Goal: Information Seeking & Learning: Learn about a topic

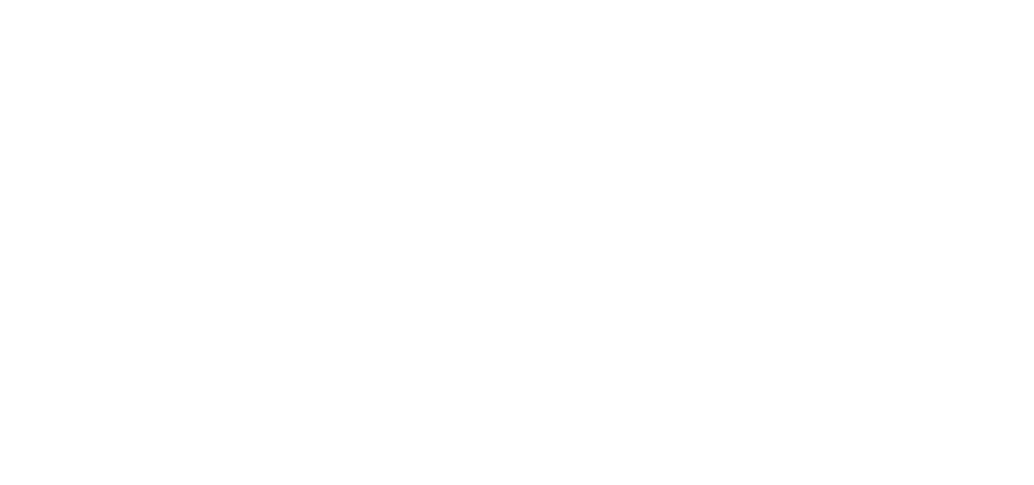
select select
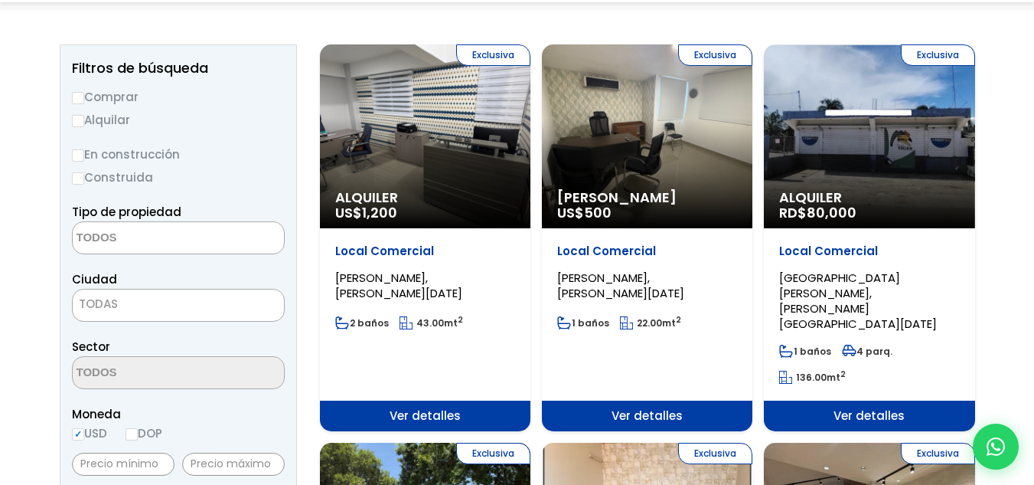
scroll to position [230, 0]
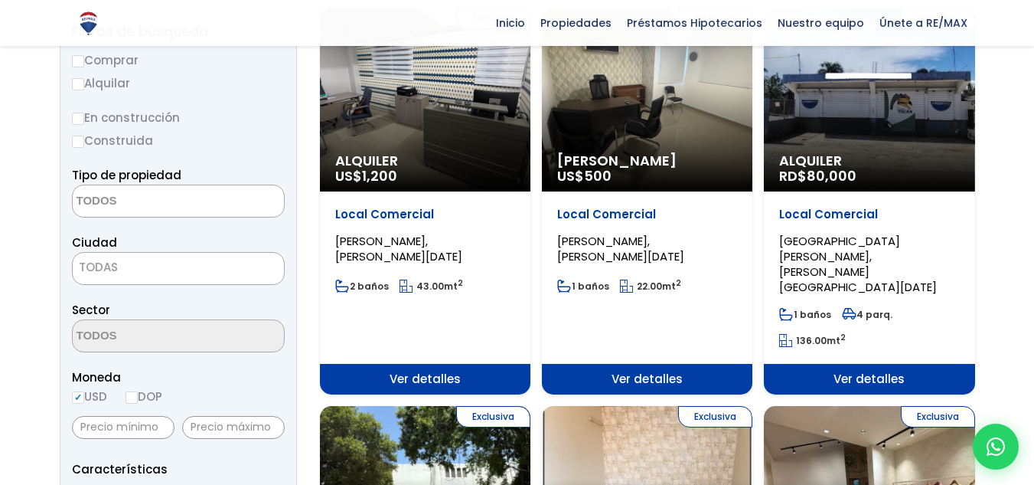
click at [187, 200] on textarea "Search" at bounding box center [147, 201] width 149 height 33
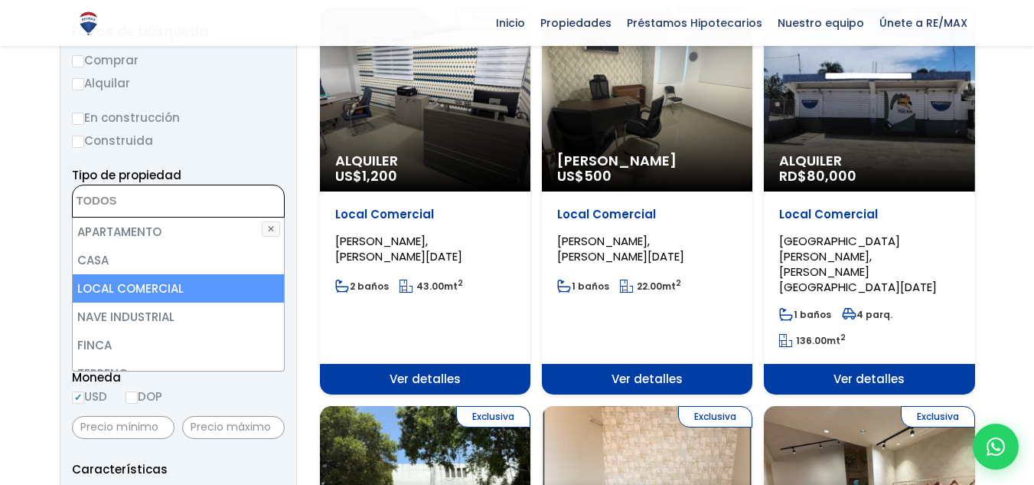
click at [179, 283] on li "LOCAL COMERCIAL" at bounding box center [178, 288] width 211 height 28
select select "comercial+site"
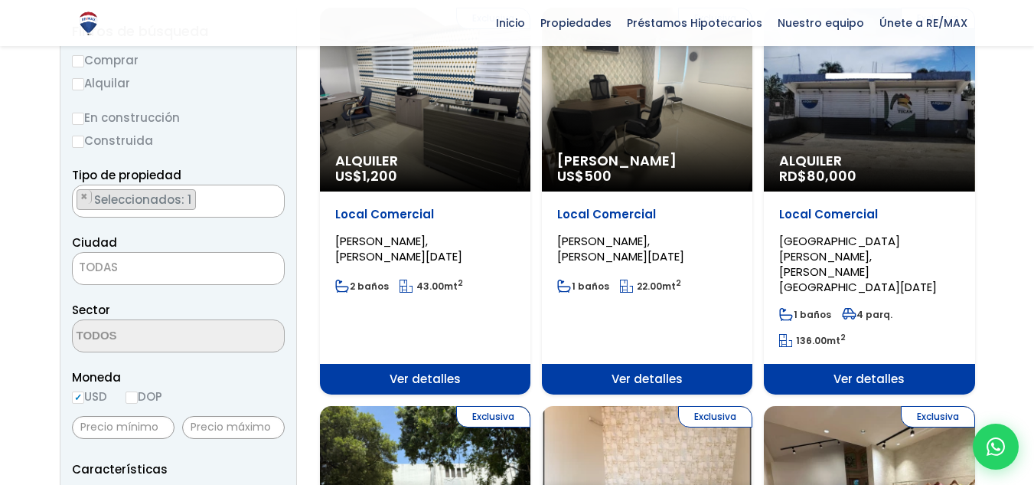
click at [253, 135] on label "Construida" at bounding box center [178, 140] width 213 height 19
click at [0, 0] on input "Construida" at bounding box center [0, 0] width 0 height 0
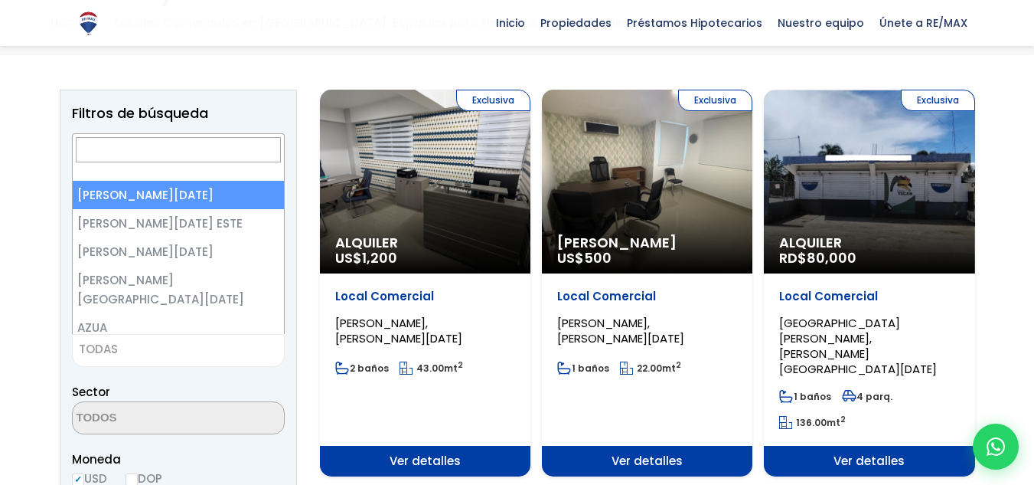
select select "2"
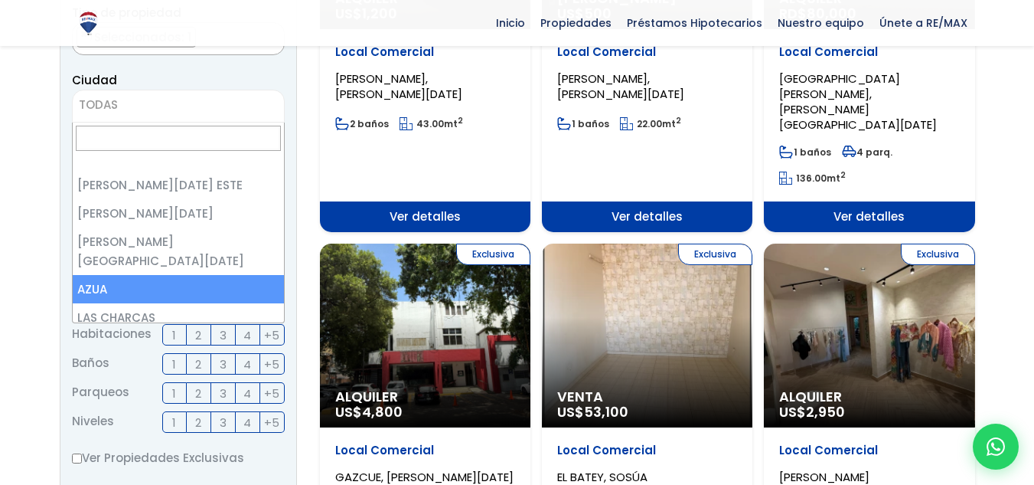
scroll to position [0, 0]
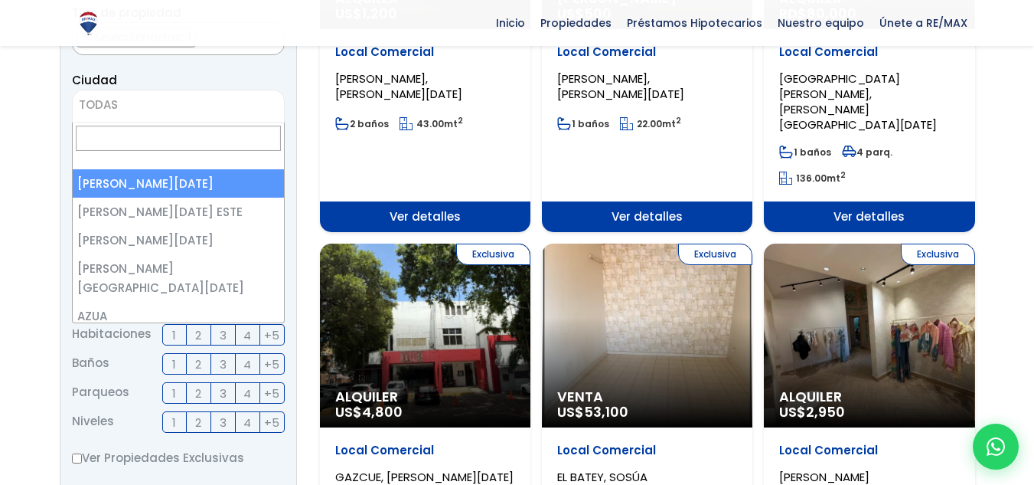
select select "1"
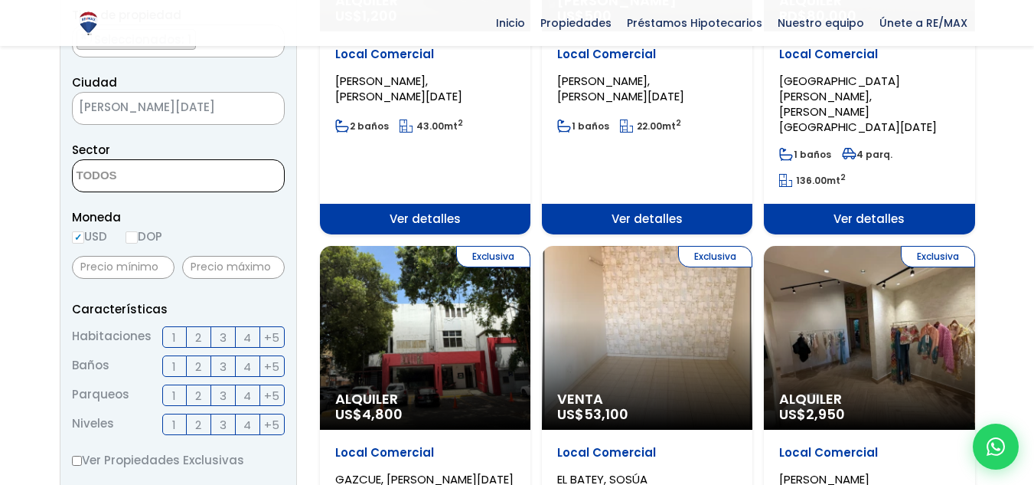
click at [237, 185] on span at bounding box center [178, 175] width 213 height 33
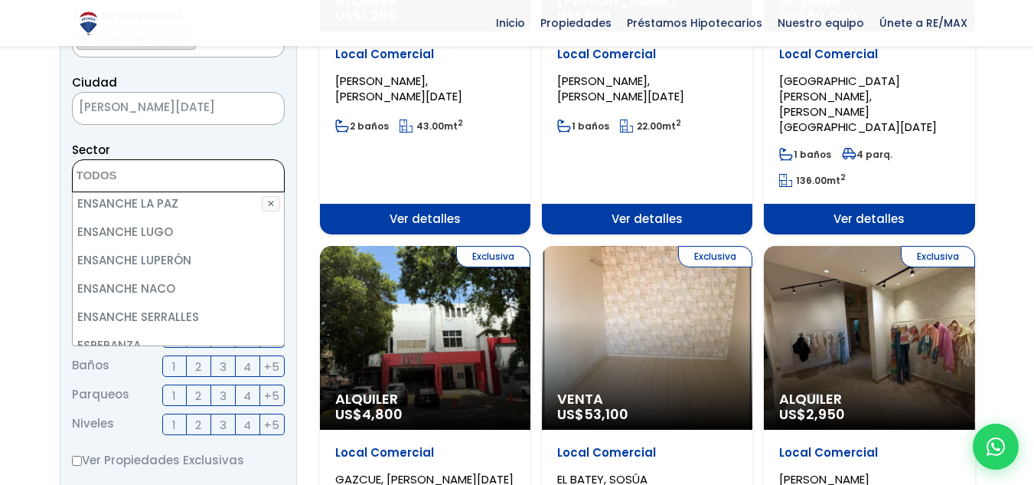
scroll to position [2220, 0]
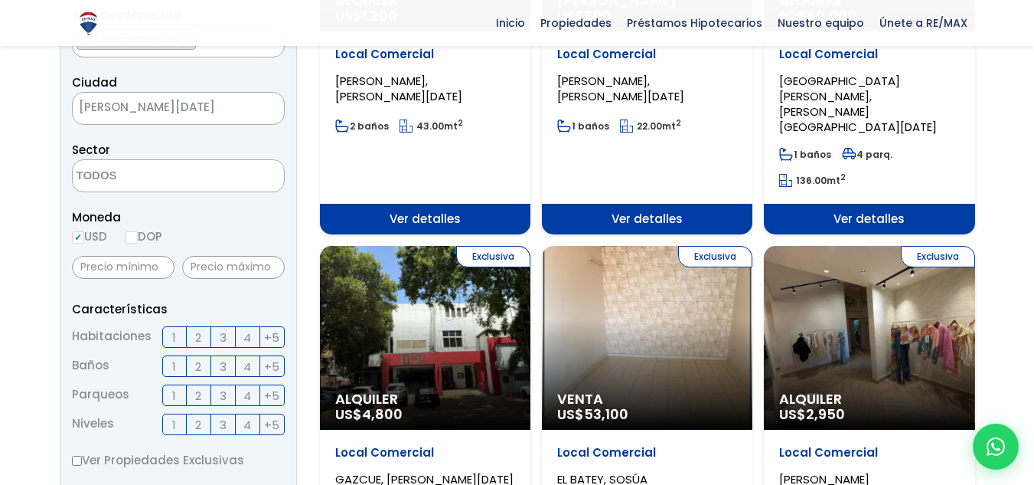
drag, startPoint x: 263, startPoint y: 141, endPoint x: 228, endPoint y: 229, distance: 94.8
click at [263, 142] on div "Sector 16 DE AGOSTO 24 DE ABRIL 27 DE FEBRERO 30 DE MAYO AESA ALFIMAR ALTOS DE …" at bounding box center [178, 166] width 213 height 52
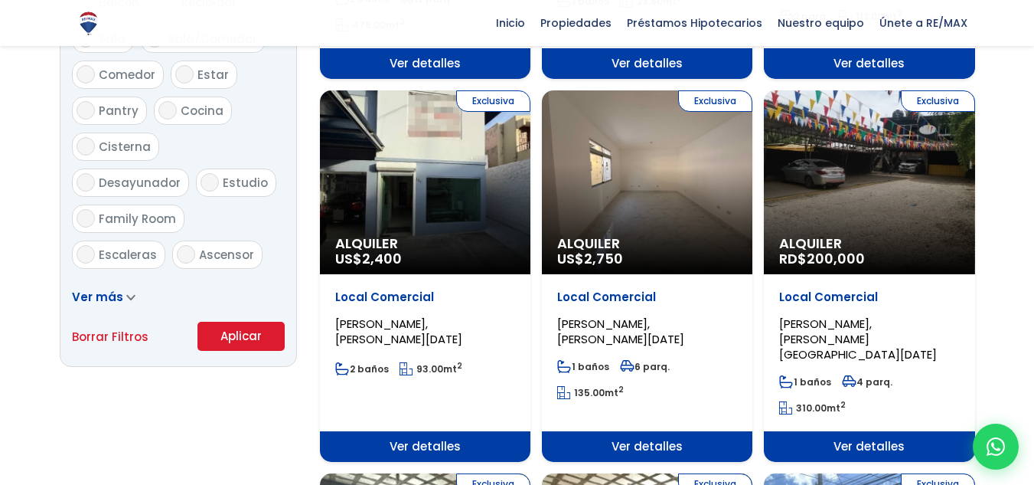
scroll to position [926, 0]
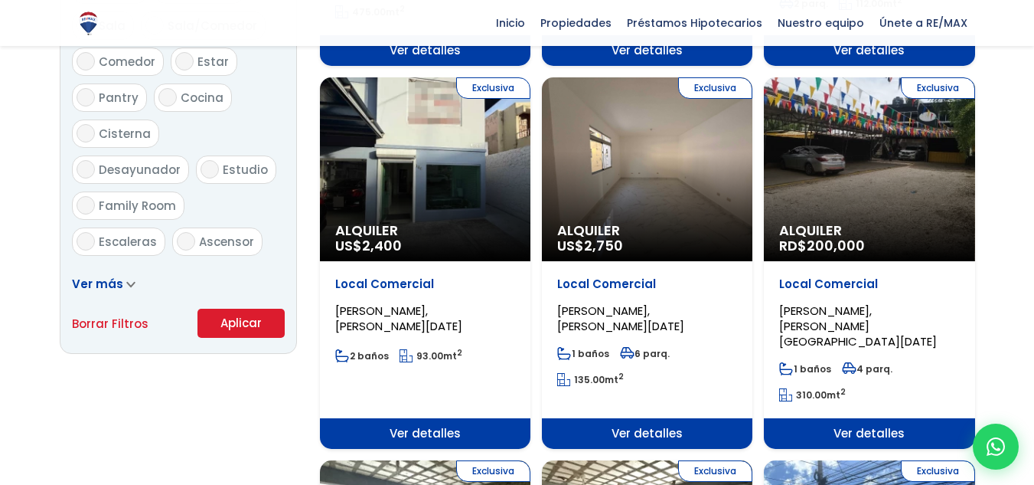
click at [257, 321] on button "Aplicar" at bounding box center [241, 323] width 87 height 29
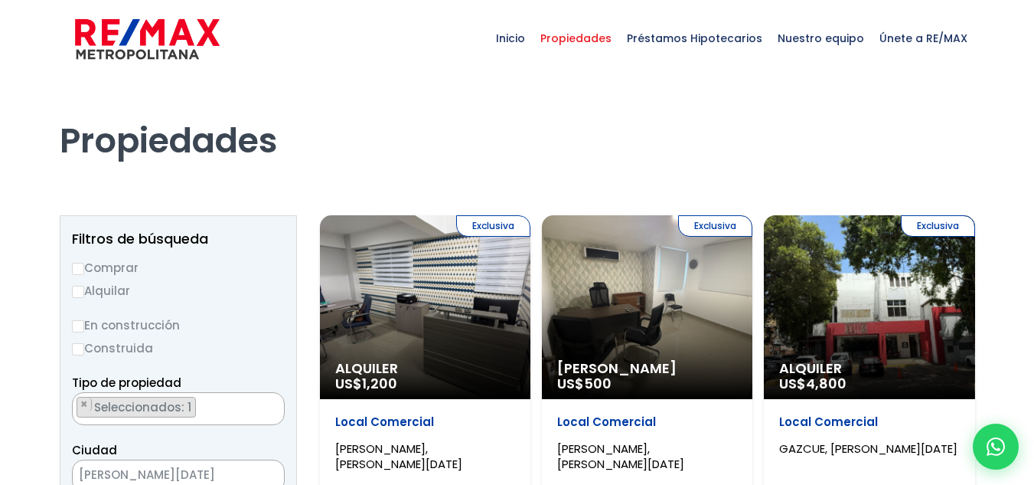
click at [91, 289] on label "Alquilar" at bounding box center [178, 290] width 213 height 19
click at [84, 289] on input "Alquilar" at bounding box center [78, 292] width 12 height 12
radio input "true"
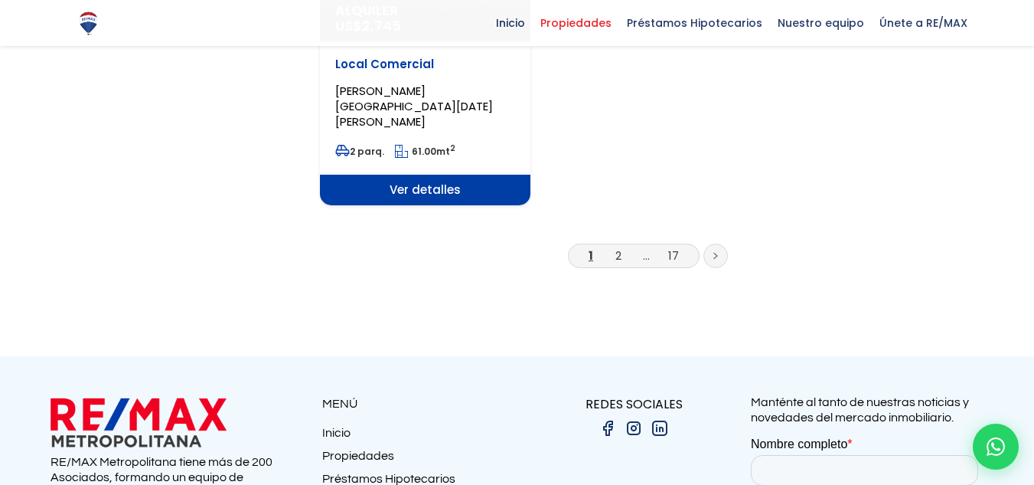
scroll to position [2220, 0]
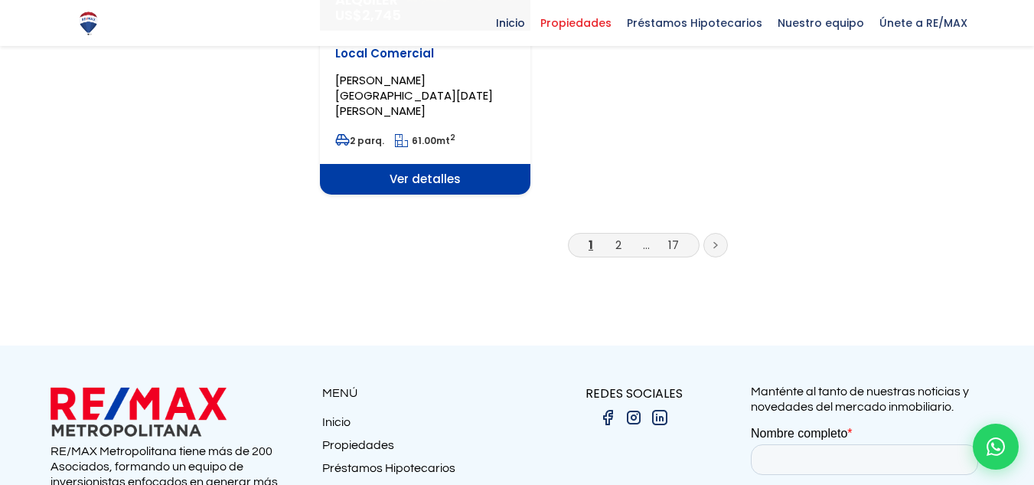
click at [623, 235] on li "2" at bounding box center [618, 244] width 25 height 19
click at [620, 237] on link "2" at bounding box center [619, 245] width 6 height 16
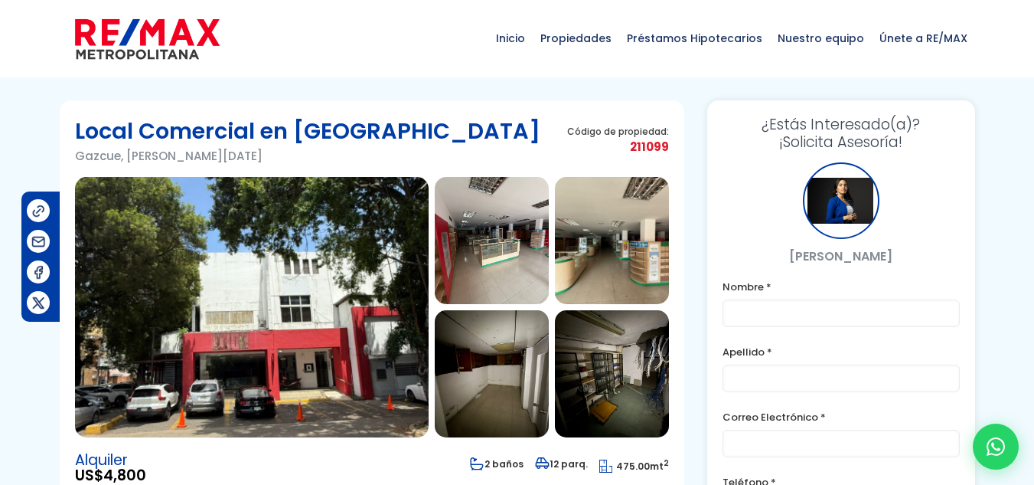
click at [480, 247] on img at bounding box center [492, 240] width 114 height 127
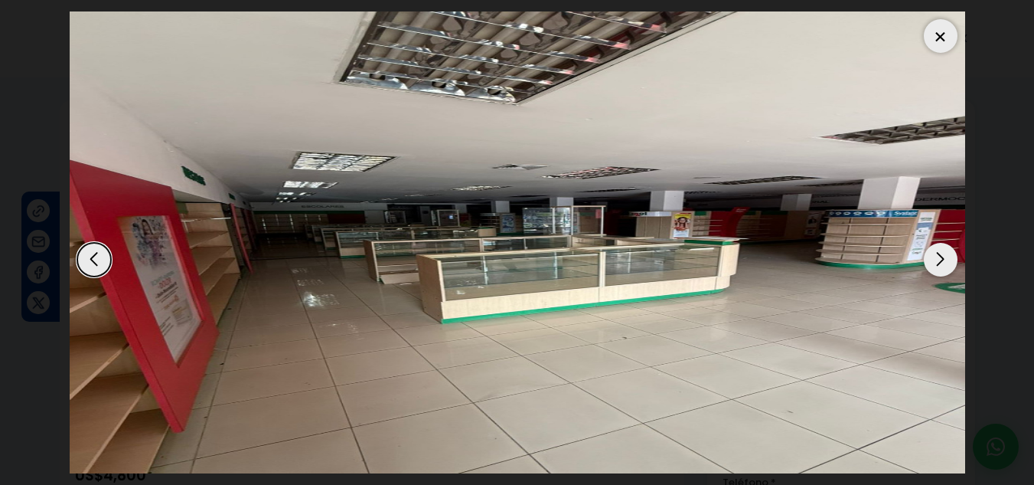
click at [949, 254] on div "Next slide" at bounding box center [941, 260] width 34 height 34
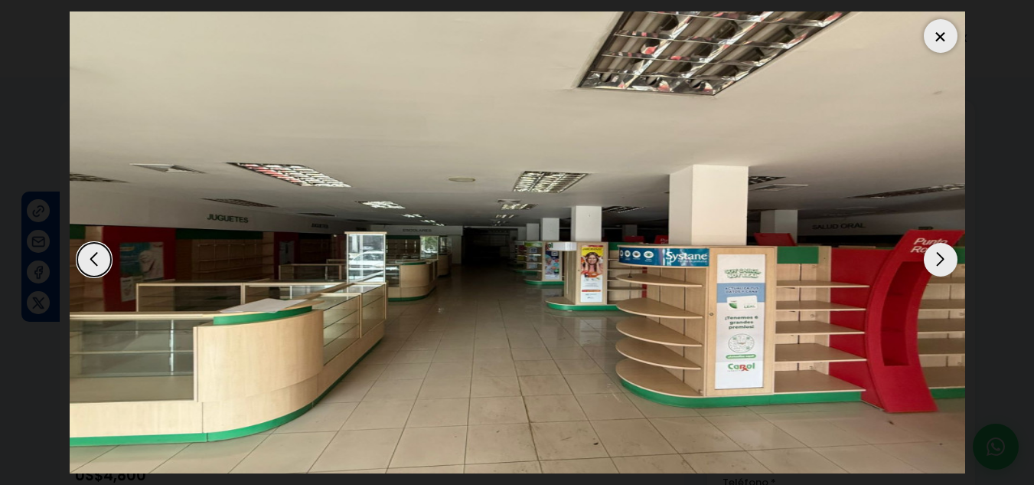
click at [939, 261] on div "Next slide" at bounding box center [941, 260] width 34 height 34
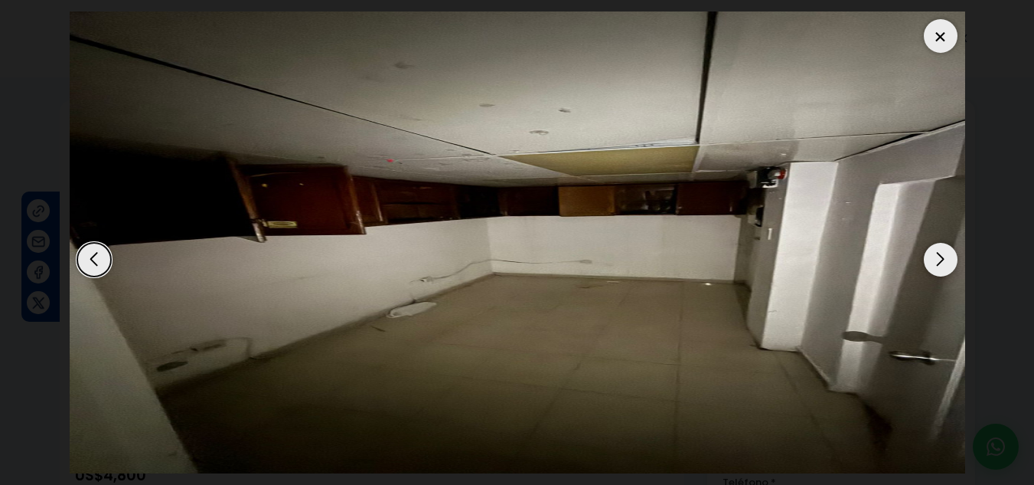
click at [939, 261] on div "Next slide" at bounding box center [941, 260] width 34 height 34
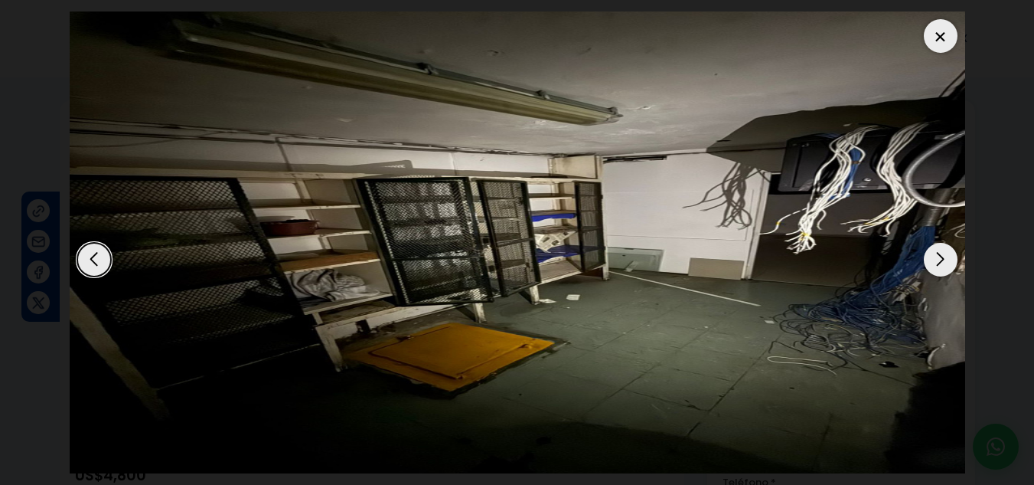
click at [939, 261] on div "Next slide" at bounding box center [941, 260] width 34 height 34
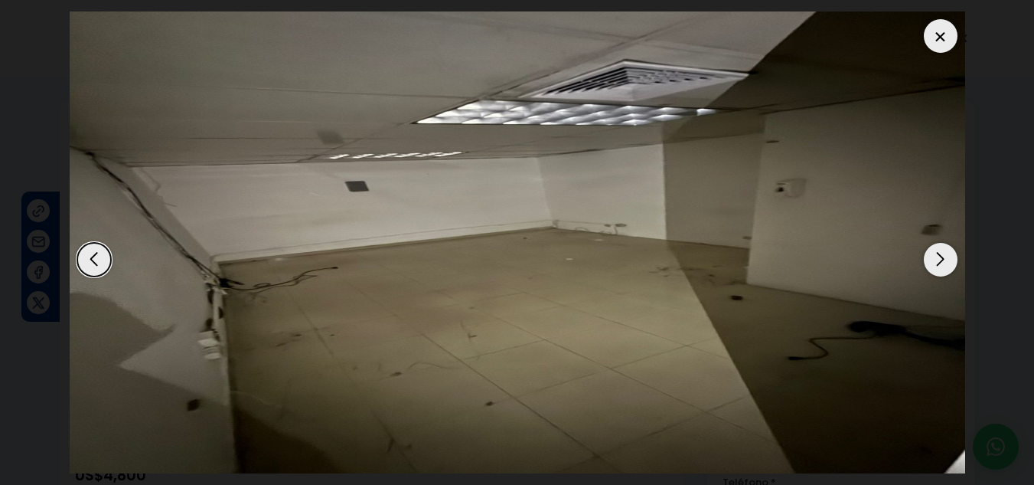
click at [939, 261] on div "Next slide" at bounding box center [941, 260] width 34 height 34
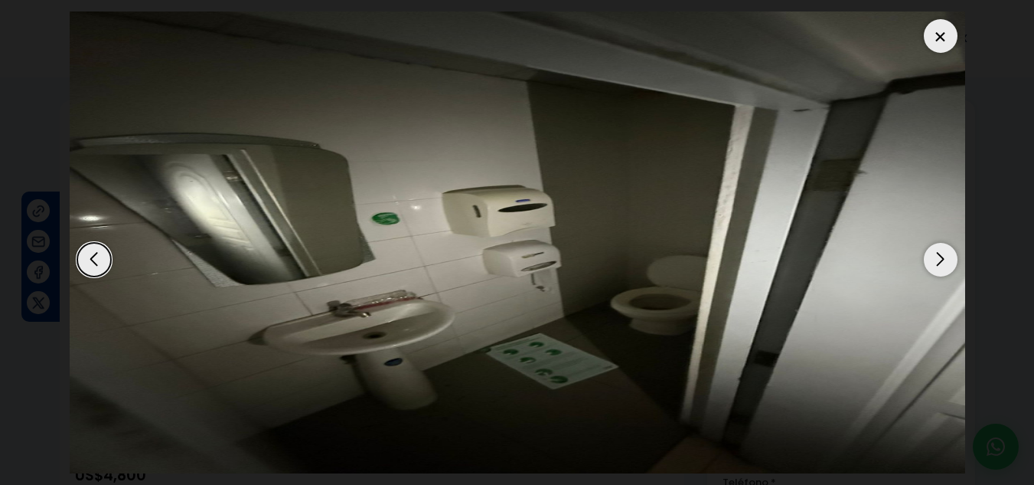
click at [939, 261] on div "Next slide" at bounding box center [941, 260] width 34 height 34
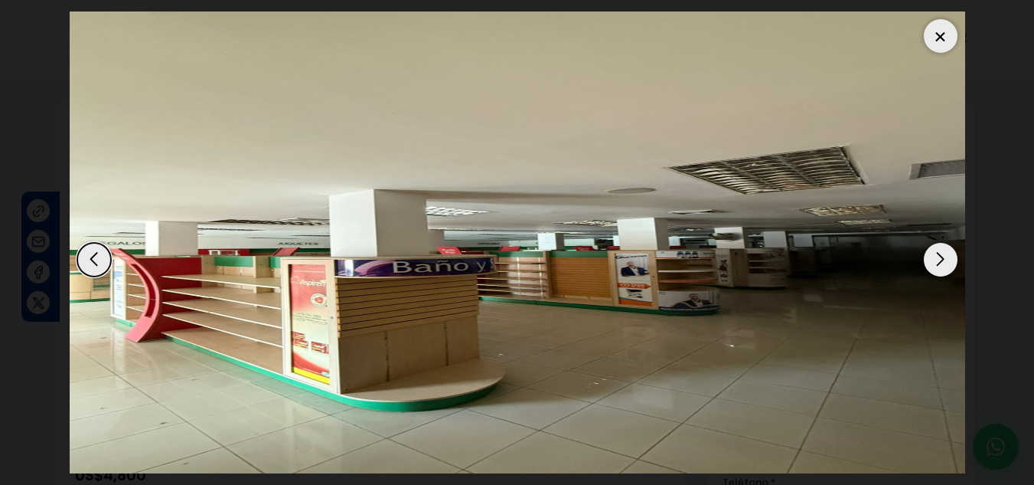
click at [939, 261] on div "Next slide" at bounding box center [941, 260] width 34 height 34
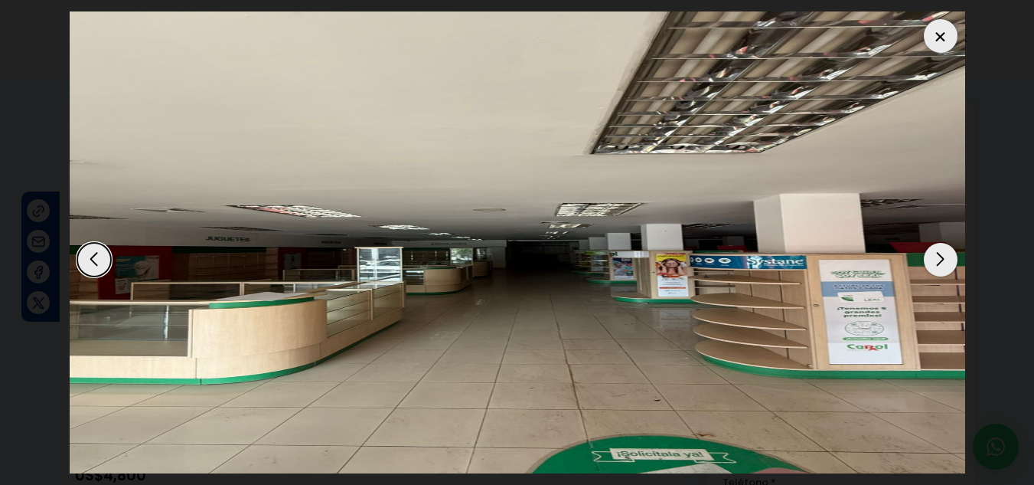
click at [939, 261] on div "Next slide" at bounding box center [941, 260] width 34 height 34
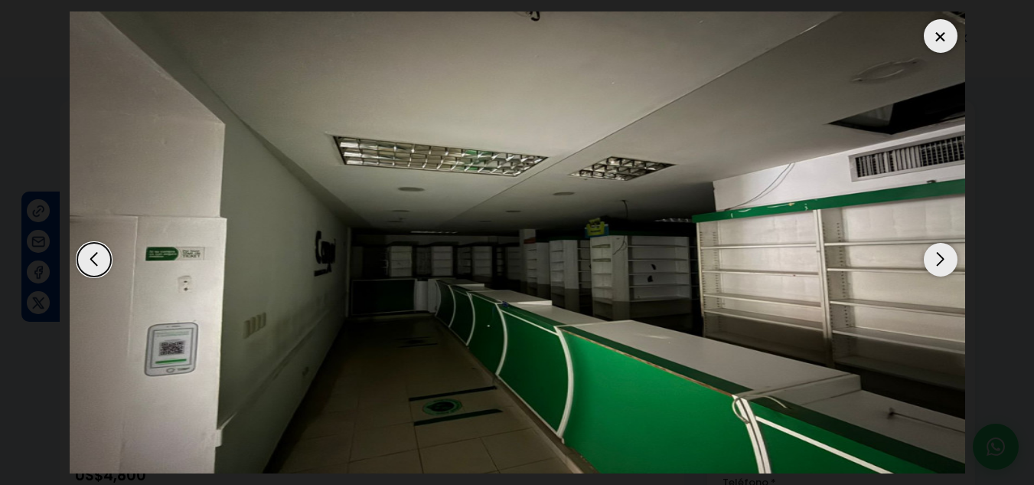
click at [939, 261] on div "Next slide" at bounding box center [941, 260] width 34 height 34
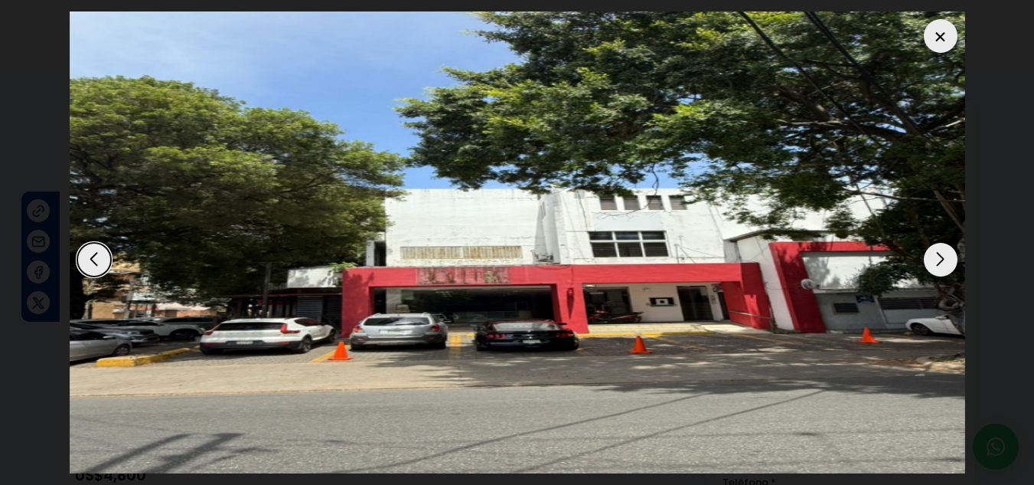
click at [939, 261] on div "Next slide" at bounding box center [941, 260] width 34 height 34
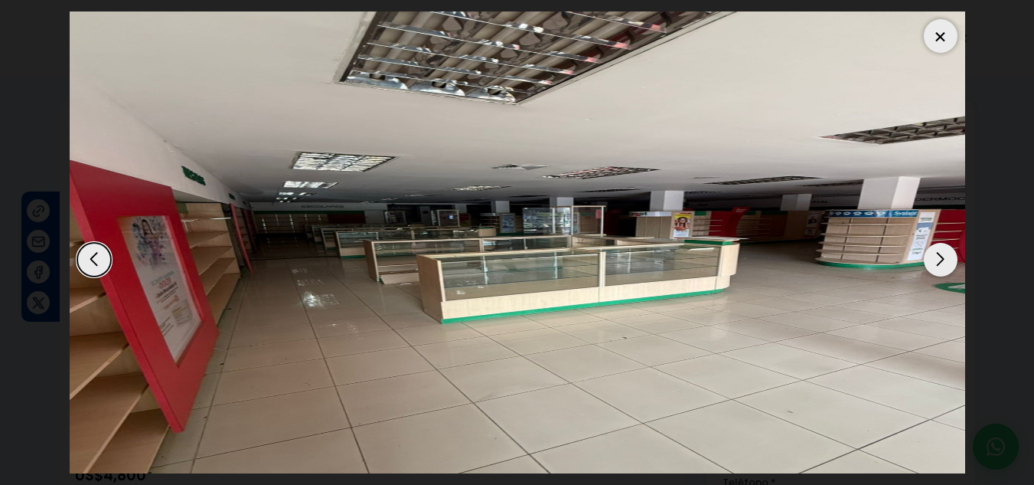
click at [939, 261] on div "Next slide" at bounding box center [941, 260] width 34 height 34
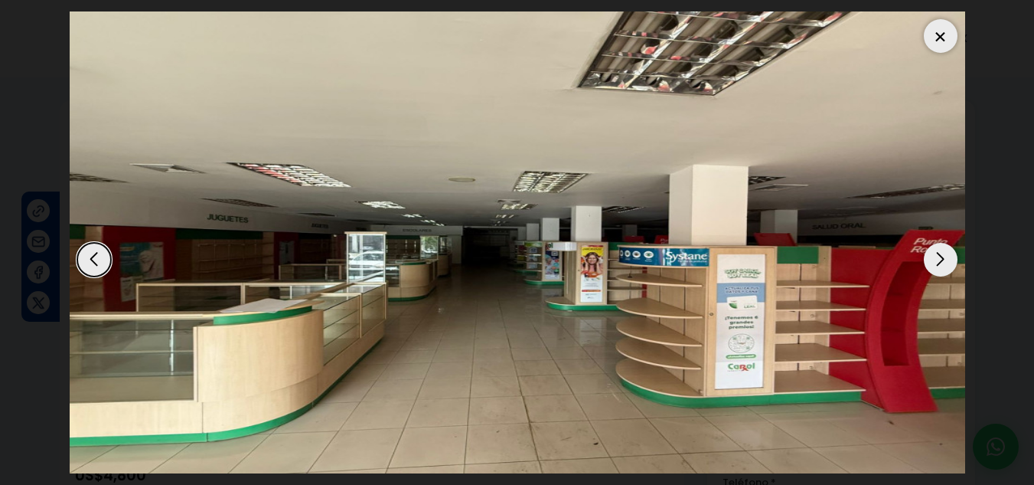
click at [930, 15] on img "3 / 10" at bounding box center [518, 242] width 896 height 462
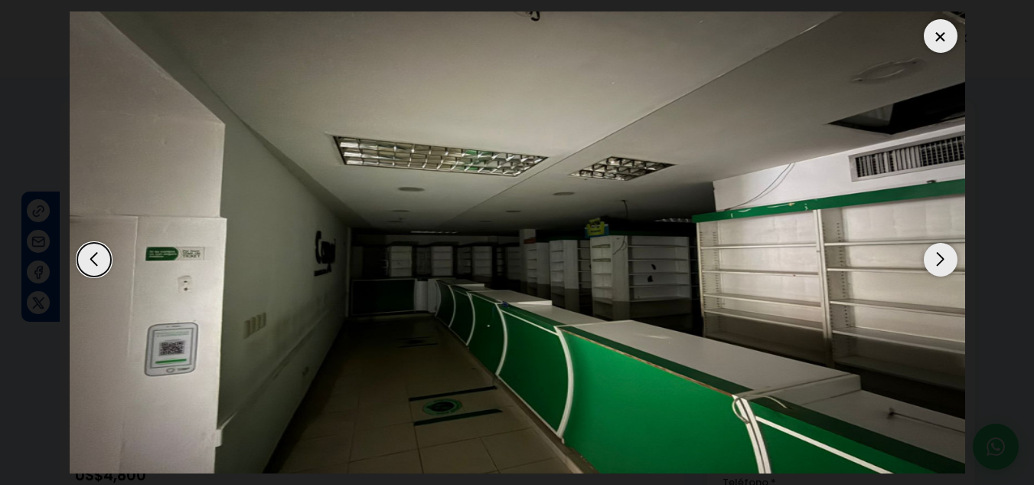
click at [938, 28] on div at bounding box center [941, 36] width 34 height 34
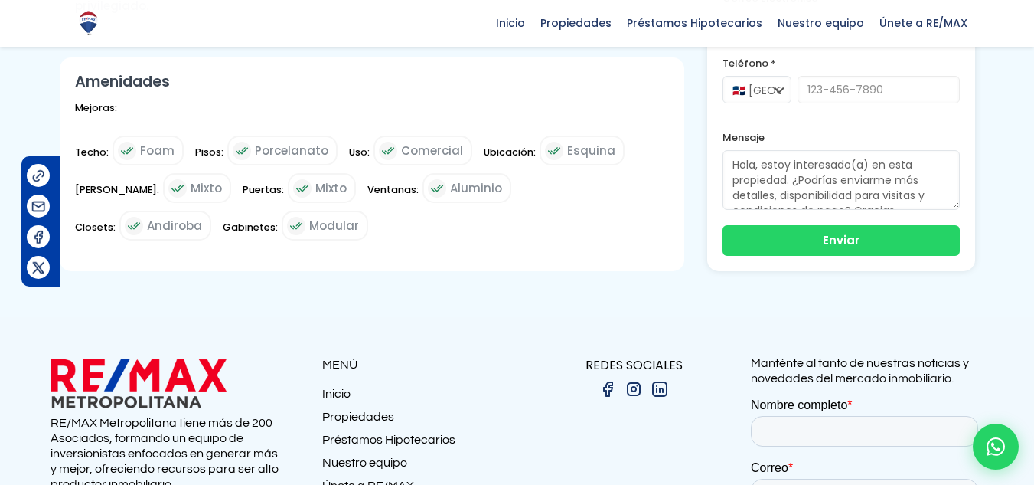
scroll to position [842, 0]
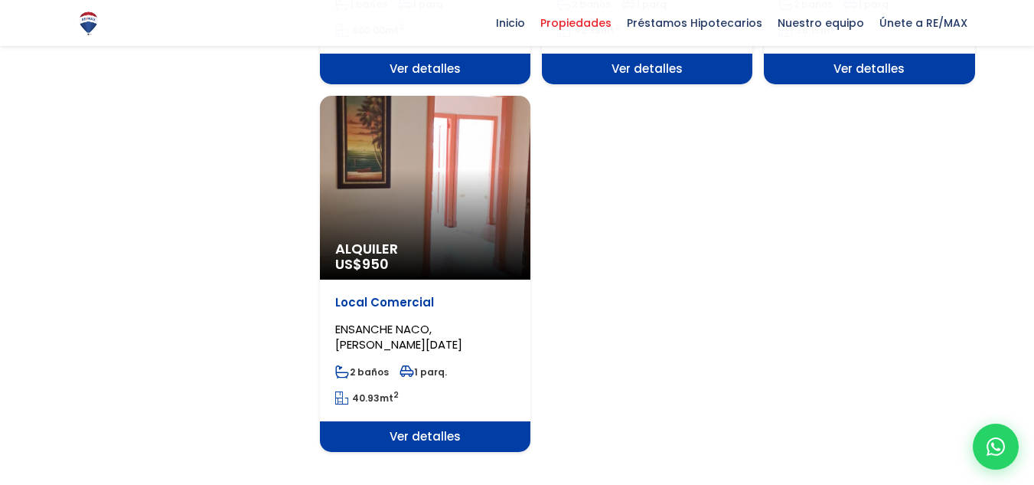
scroll to position [1991, 0]
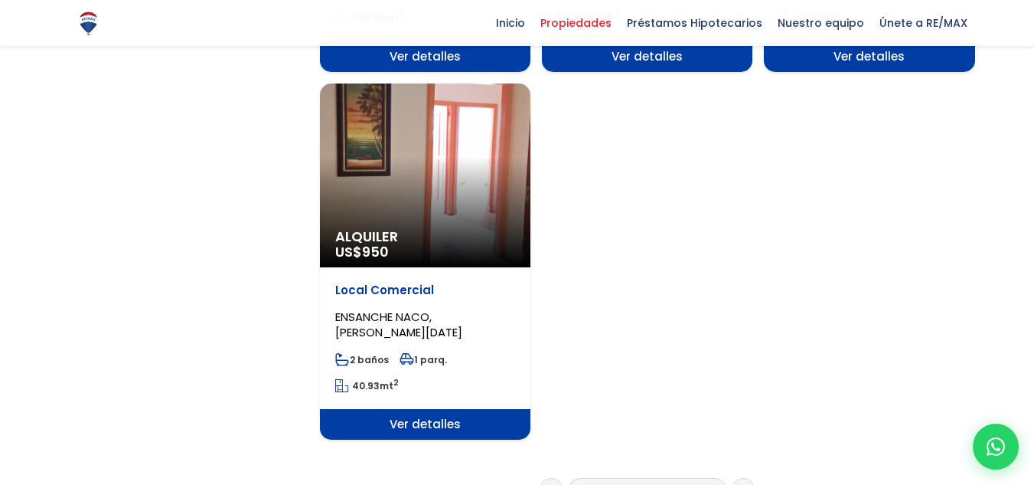
click at [645, 482] on link "3" at bounding box center [646, 490] width 7 height 16
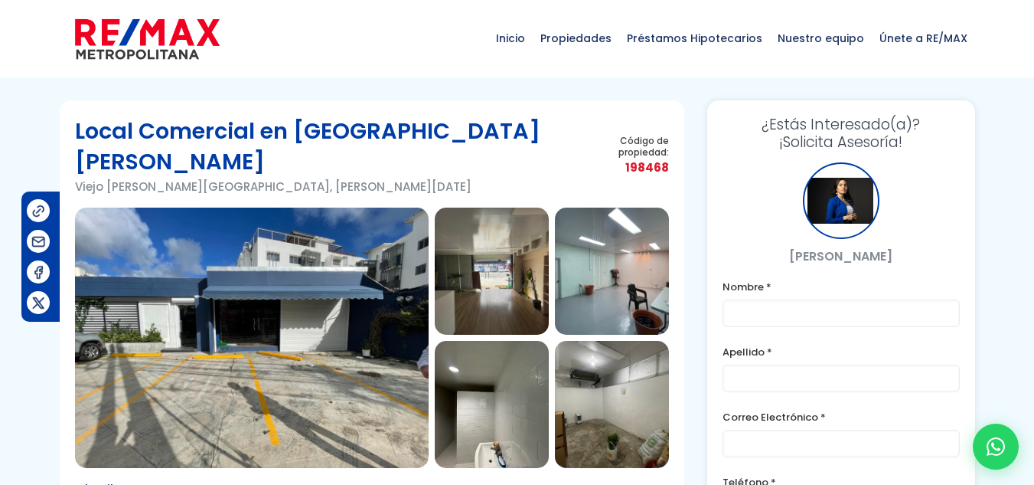
click at [348, 295] on img at bounding box center [252, 337] width 354 height 260
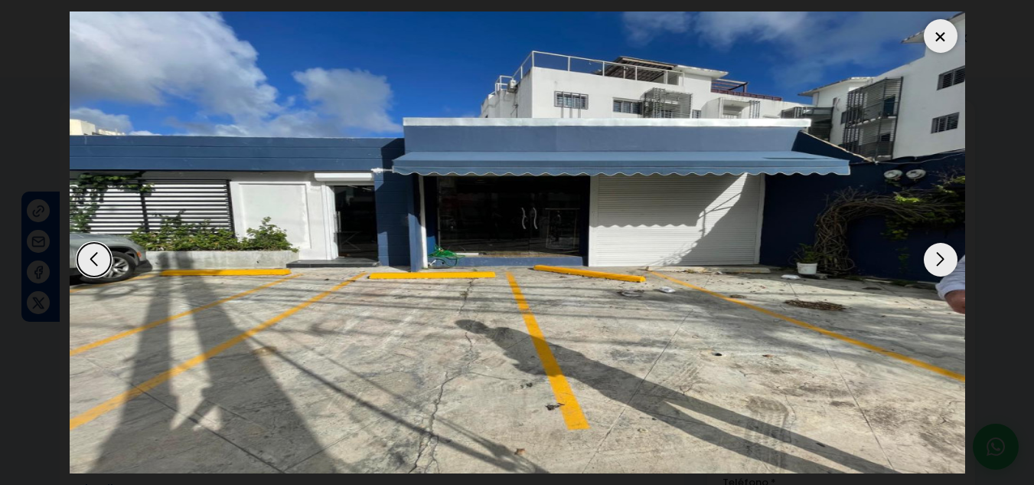
click at [944, 256] on div "Next slide" at bounding box center [941, 260] width 34 height 34
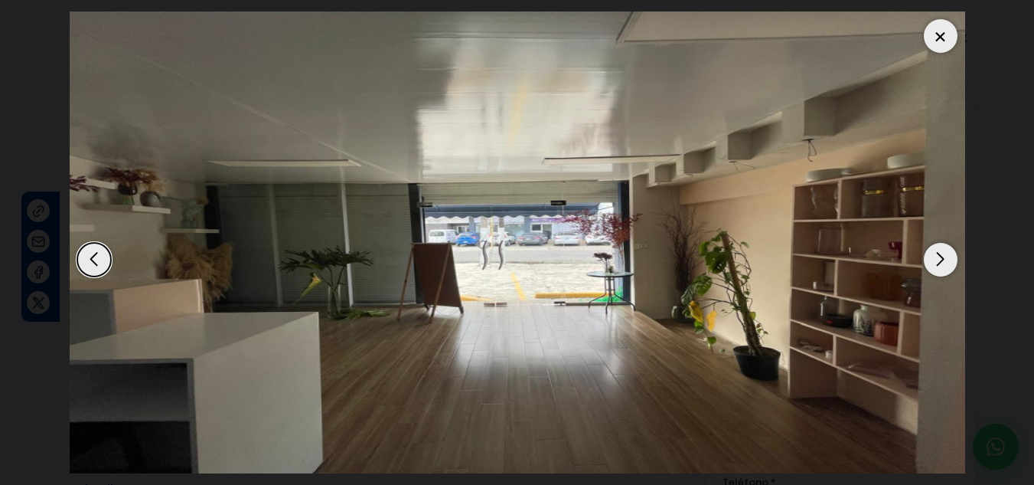
click at [944, 255] on div "Next slide" at bounding box center [941, 260] width 34 height 34
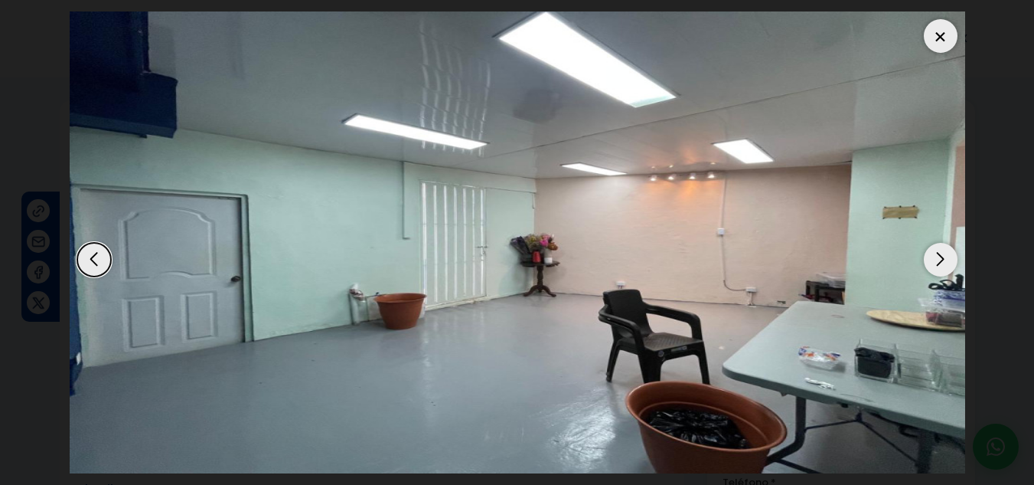
click at [944, 255] on div "Next slide" at bounding box center [941, 260] width 34 height 34
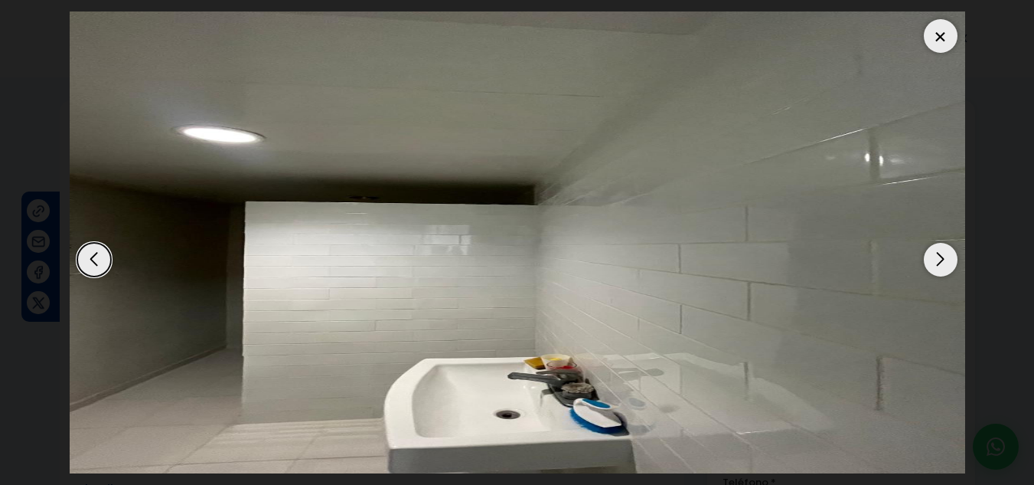
click at [944, 255] on div "Next slide" at bounding box center [941, 260] width 34 height 34
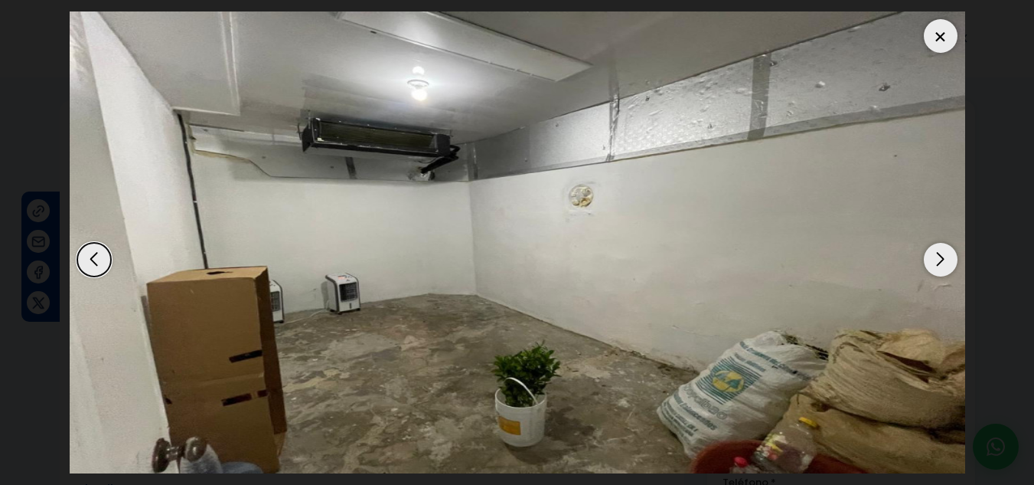
click at [944, 255] on div "Next slide" at bounding box center [941, 260] width 34 height 34
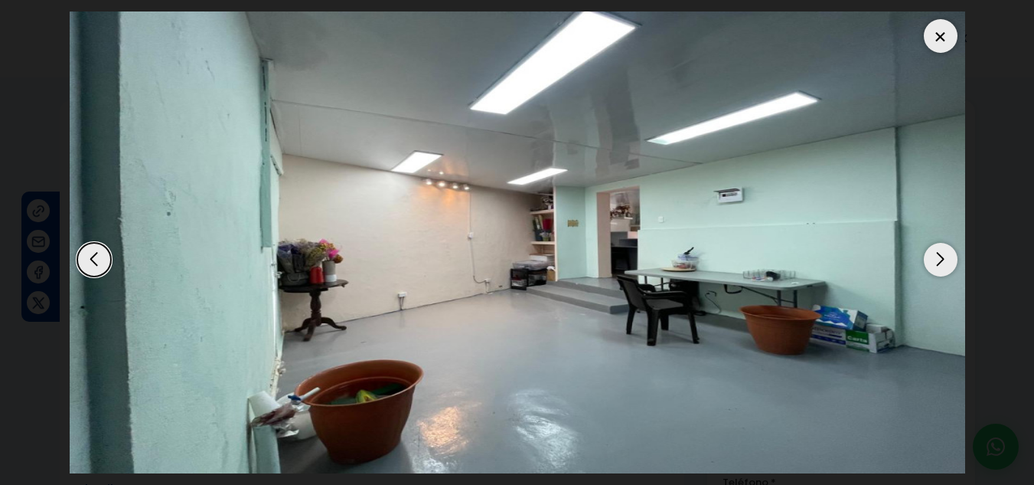
click at [944, 255] on div "Next slide" at bounding box center [941, 260] width 34 height 34
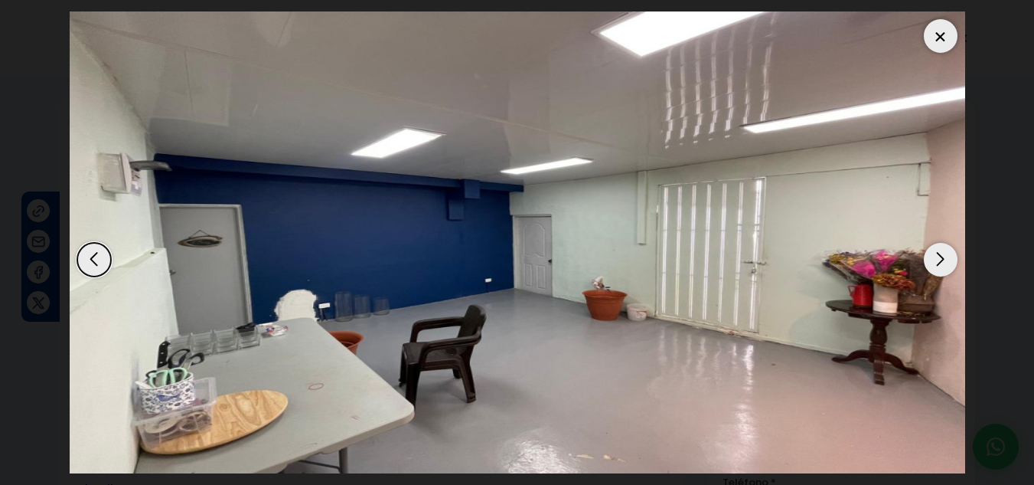
click at [944, 255] on div "Next slide" at bounding box center [941, 260] width 34 height 34
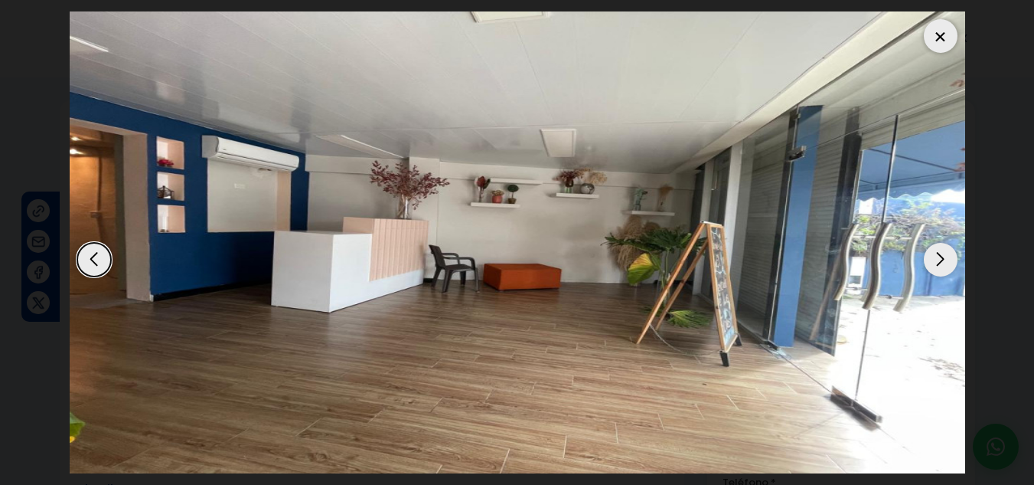
click at [944, 255] on div "Next slide" at bounding box center [941, 260] width 34 height 34
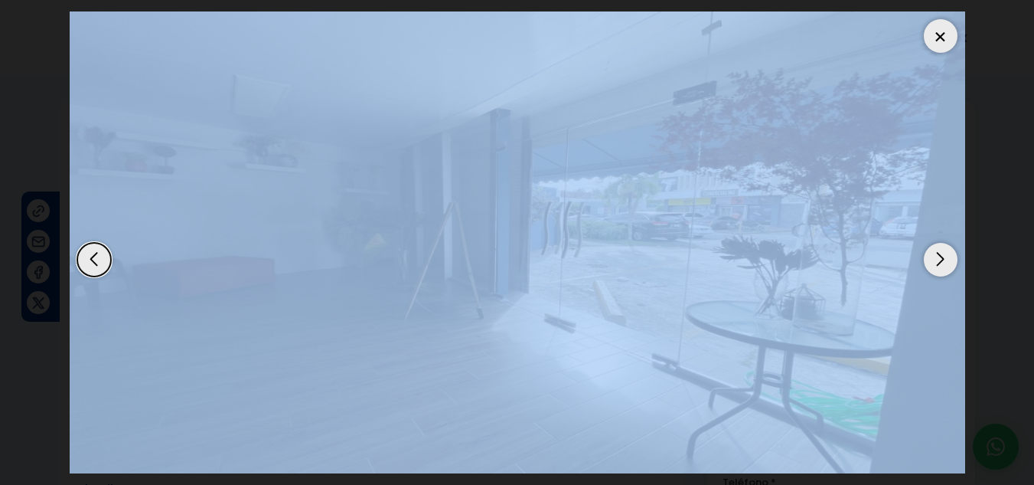
click at [944, 255] on div "Next slide" at bounding box center [941, 260] width 34 height 34
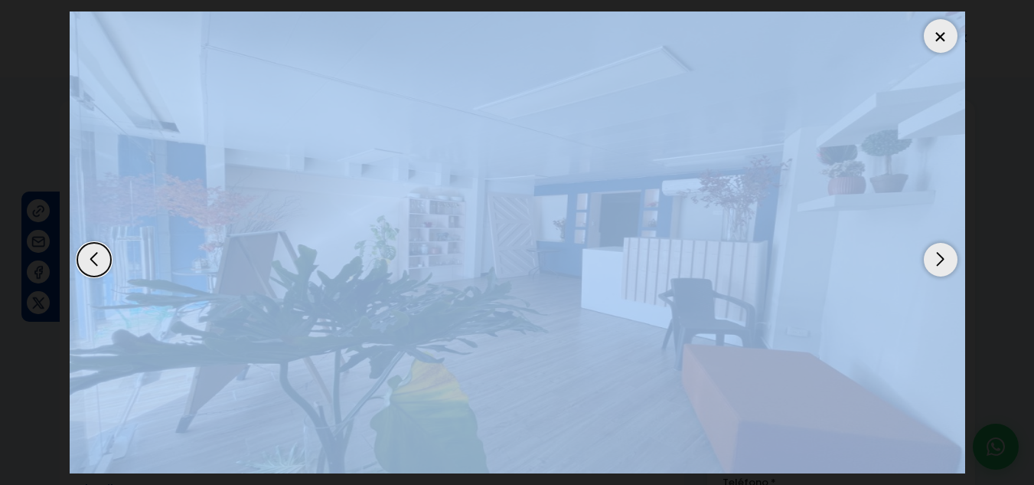
click at [903, 61] on img "10 / 11" at bounding box center [518, 242] width 896 height 462
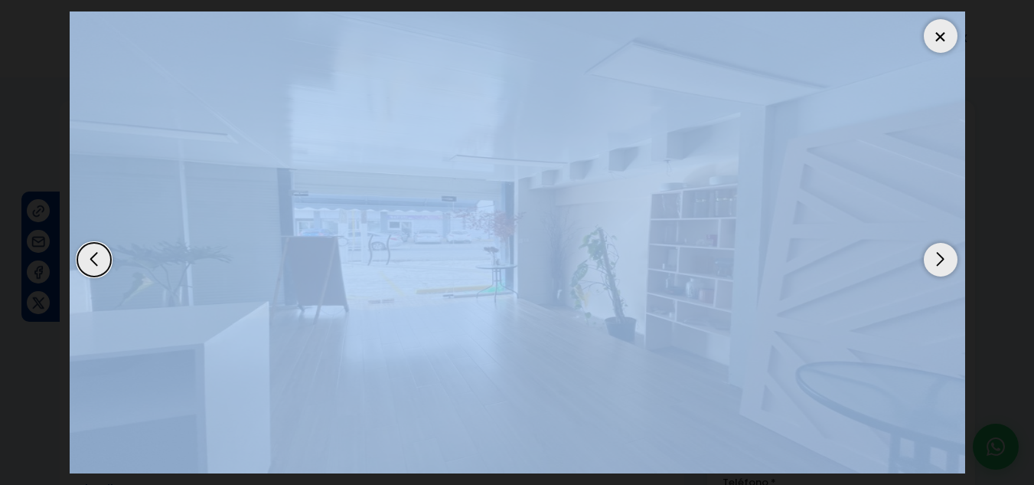
click at [933, 40] on div at bounding box center [941, 36] width 34 height 34
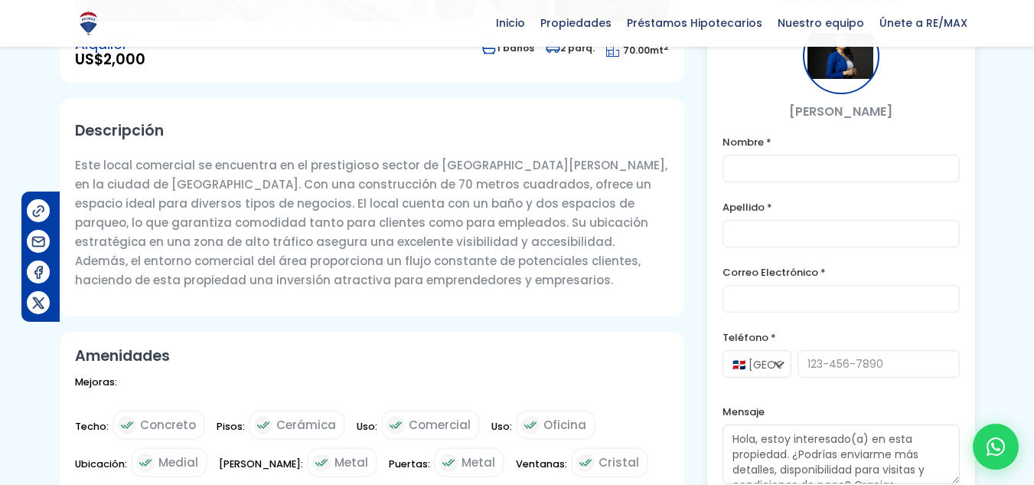
scroll to position [459, 0]
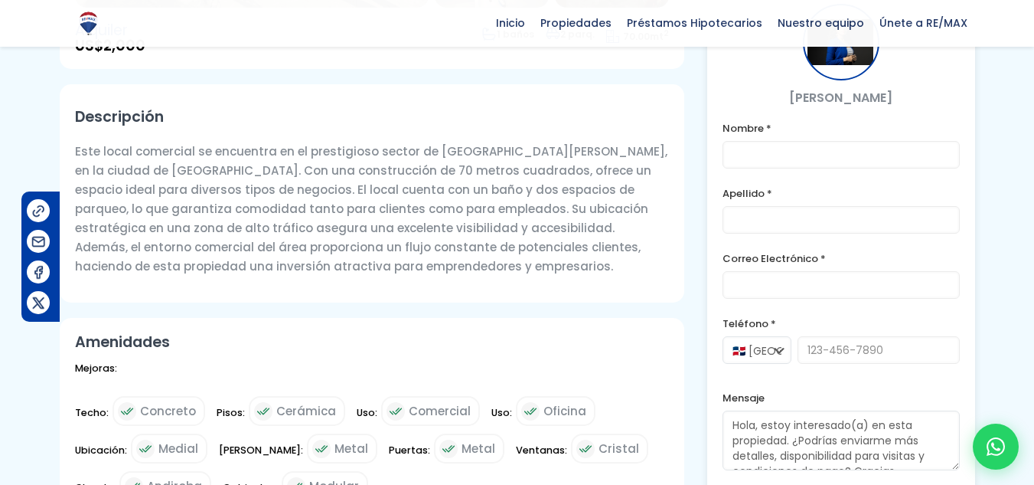
copy p "Viejo Arroyo Hondo"
drag, startPoint x: 430, startPoint y: 113, endPoint x: 535, endPoint y: 121, distance: 105.2
click at [535, 142] on p "Este local comercial se encuentra en el prestigioso sector de Viejo Arroyo Hond…" at bounding box center [372, 209] width 594 height 134
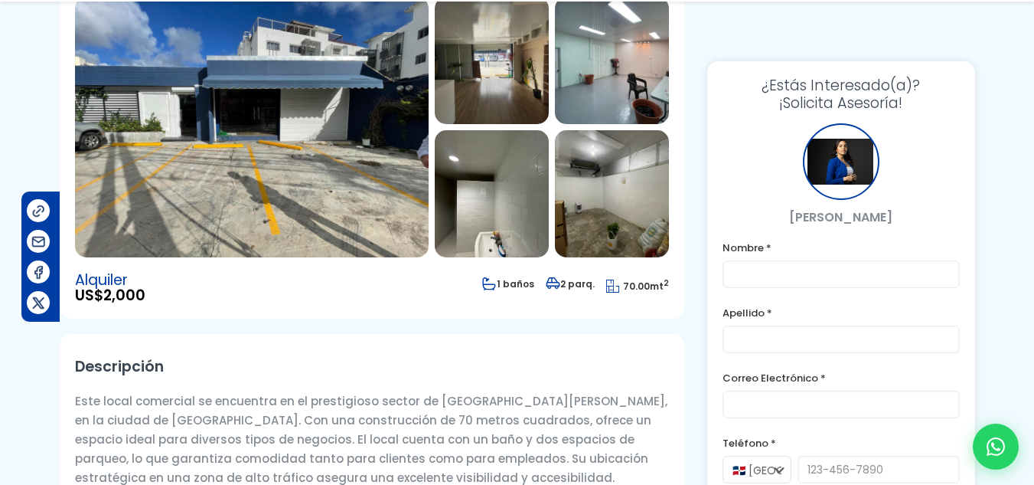
scroll to position [230, 0]
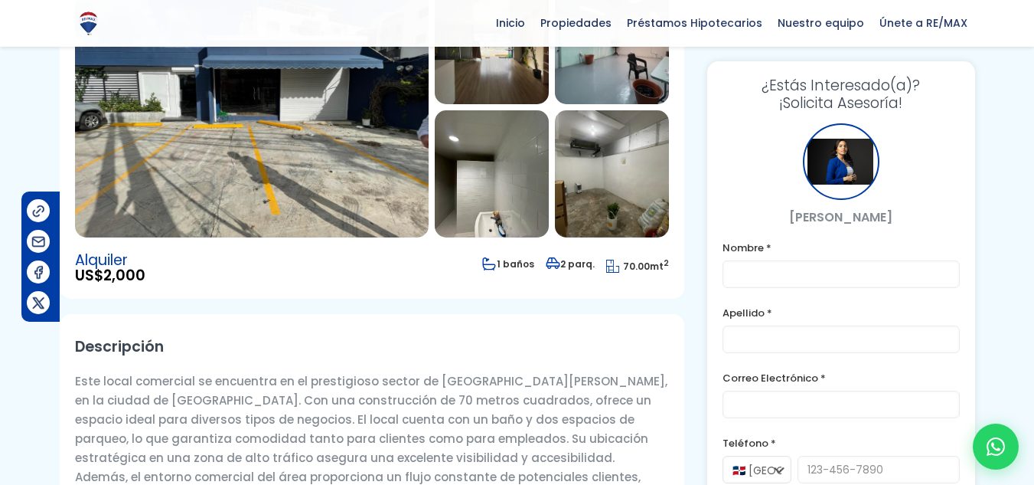
click at [417, 337] on div "Descripción Este local comercial se encuentra en el prestigioso sector de Viejo…" at bounding box center [372, 423] width 625 height 218
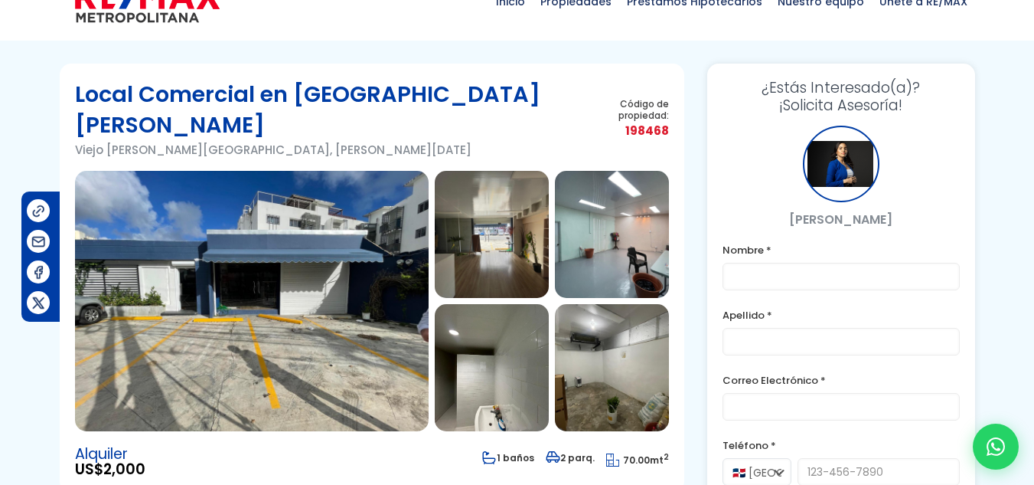
scroll to position [19, 0]
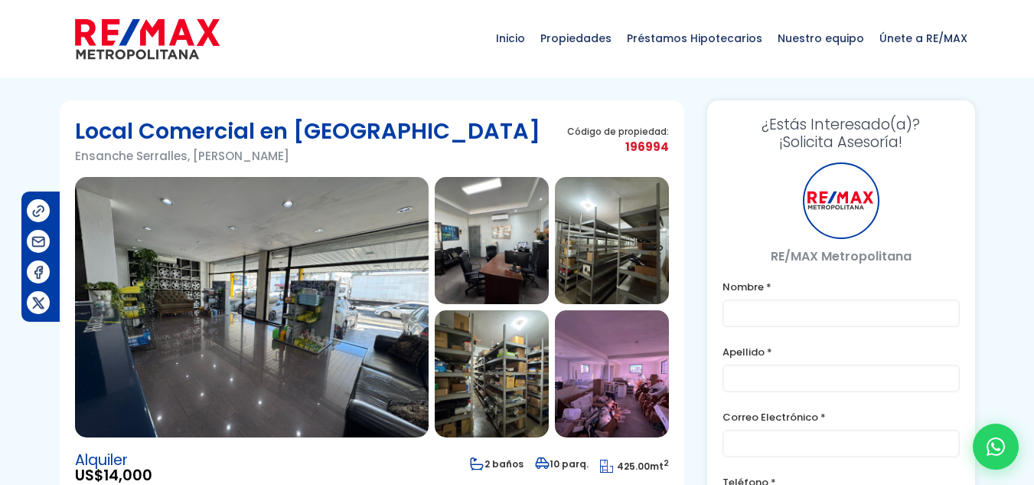
click at [377, 292] on img at bounding box center [252, 307] width 354 height 260
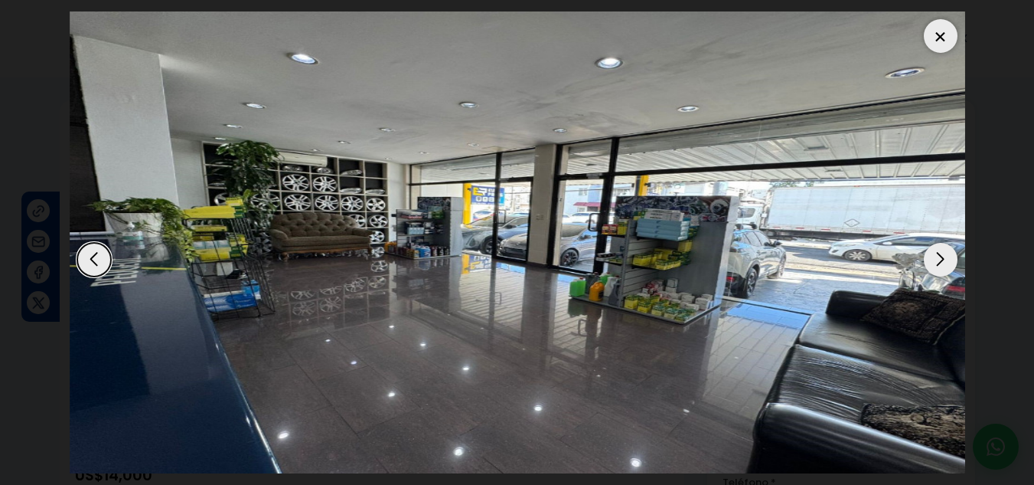
click at [941, 254] on div "Next slide" at bounding box center [941, 260] width 34 height 34
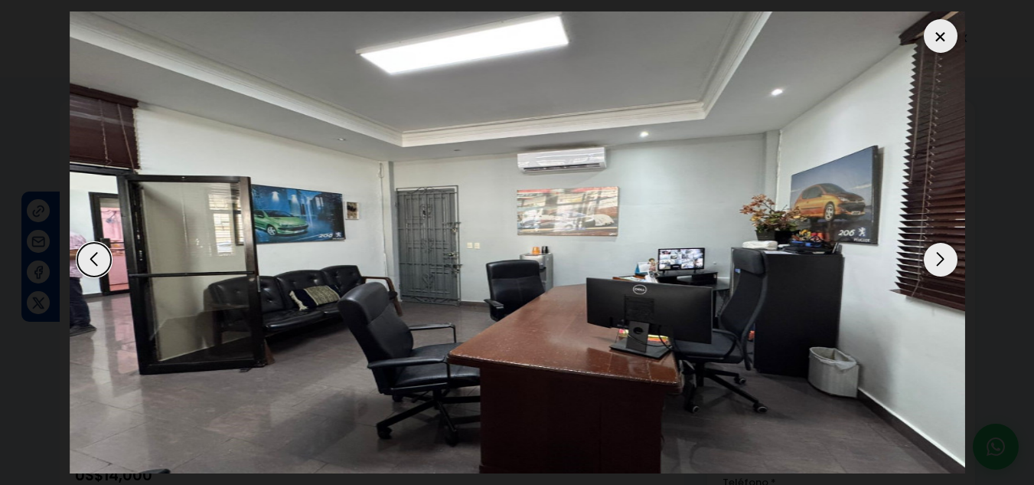
click at [941, 255] on div "Next slide" at bounding box center [941, 260] width 34 height 34
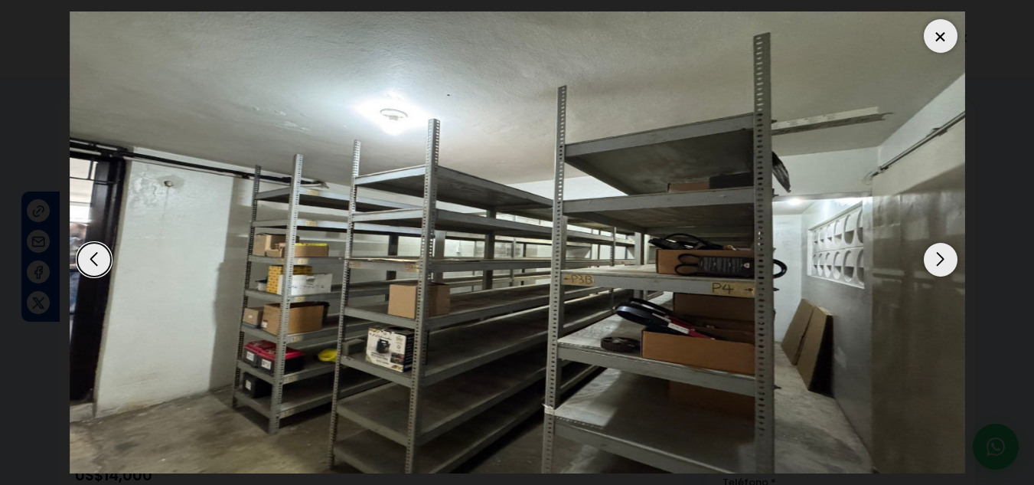
click at [941, 255] on div "Next slide" at bounding box center [941, 260] width 34 height 34
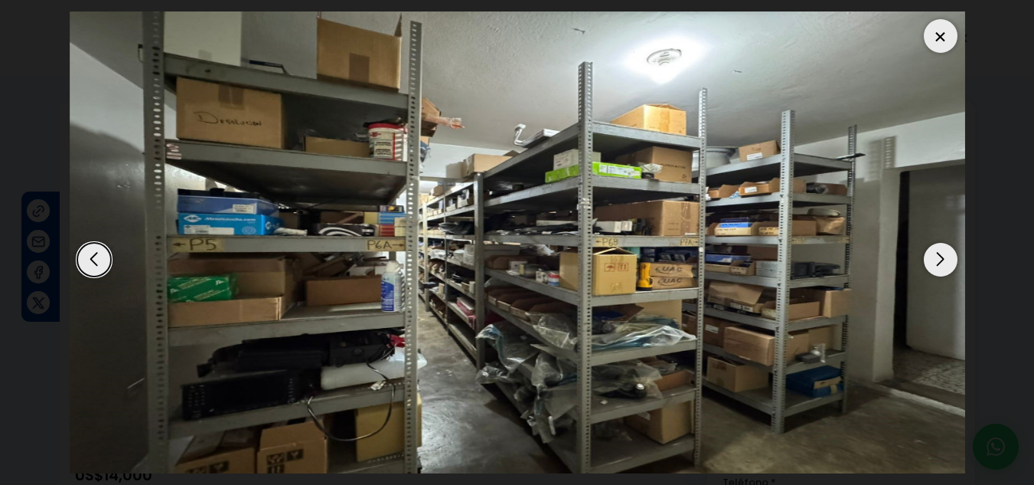
click at [941, 255] on div "Next slide" at bounding box center [941, 260] width 34 height 34
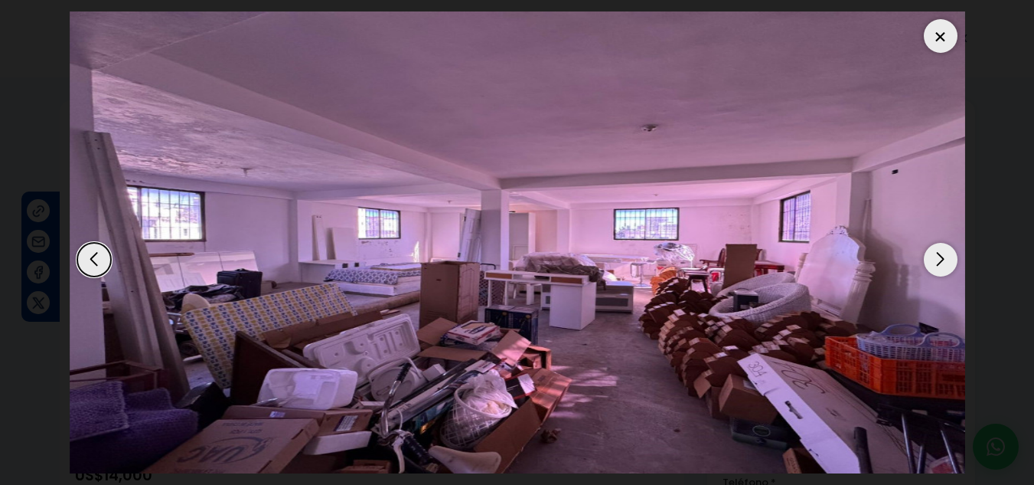
click at [941, 255] on div "Next slide" at bounding box center [941, 260] width 34 height 34
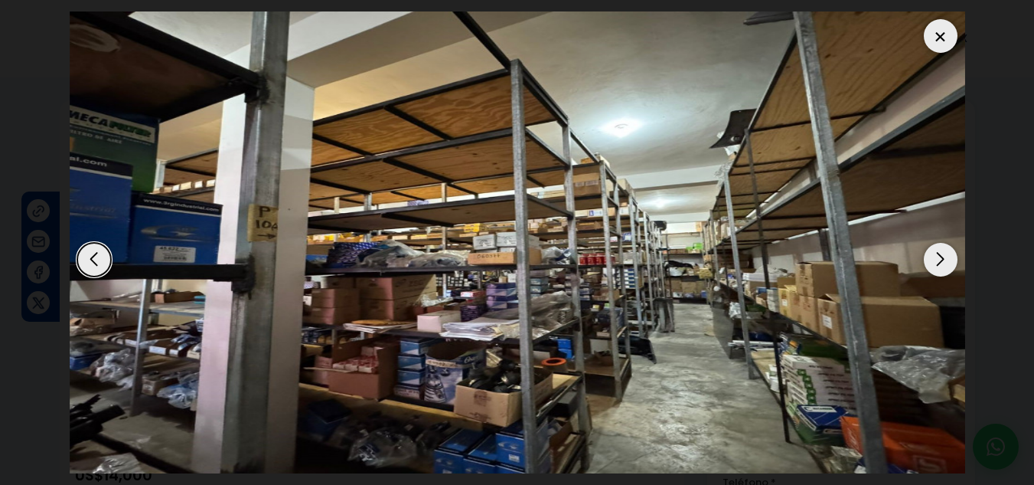
click at [941, 255] on div "Next slide" at bounding box center [941, 260] width 34 height 34
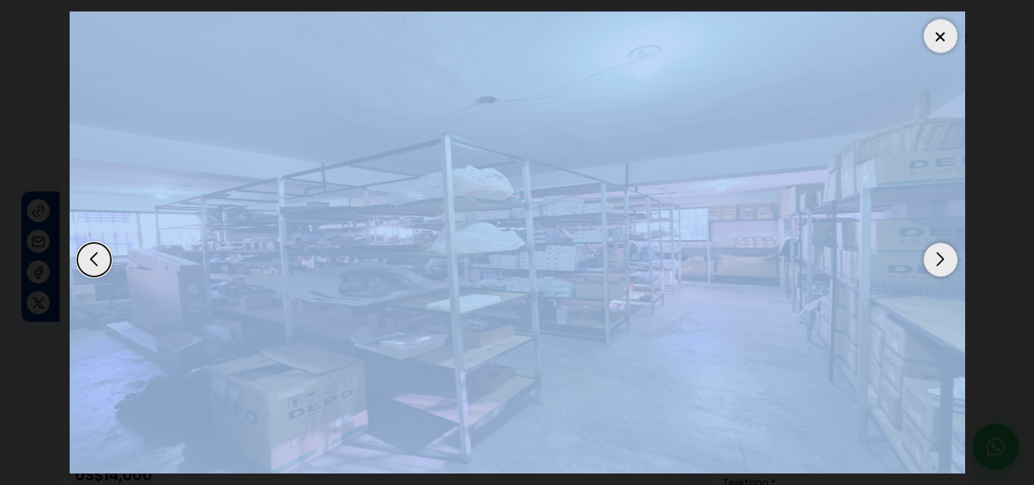
click at [941, 255] on div "Next slide" at bounding box center [941, 260] width 34 height 34
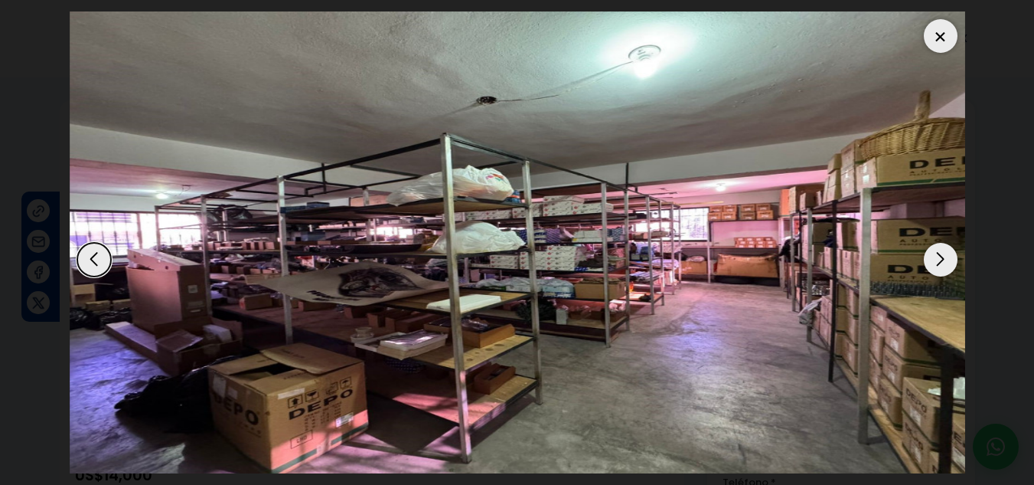
drag, startPoint x: 941, startPoint y: 255, endPoint x: 943, endPoint y: 270, distance: 14.6
click at [941, 256] on div "Next slide" at bounding box center [941, 260] width 34 height 34
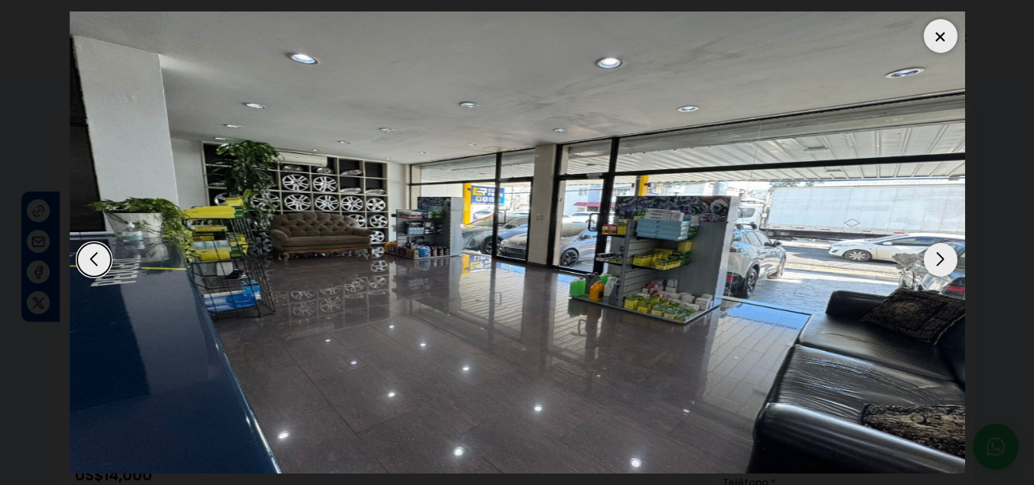
click at [943, 270] on div "Next slide" at bounding box center [941, 260] width 34 height 34
click at [942, 270] on div "Next slide" at bounding box center [941, 260] width 34 height 34
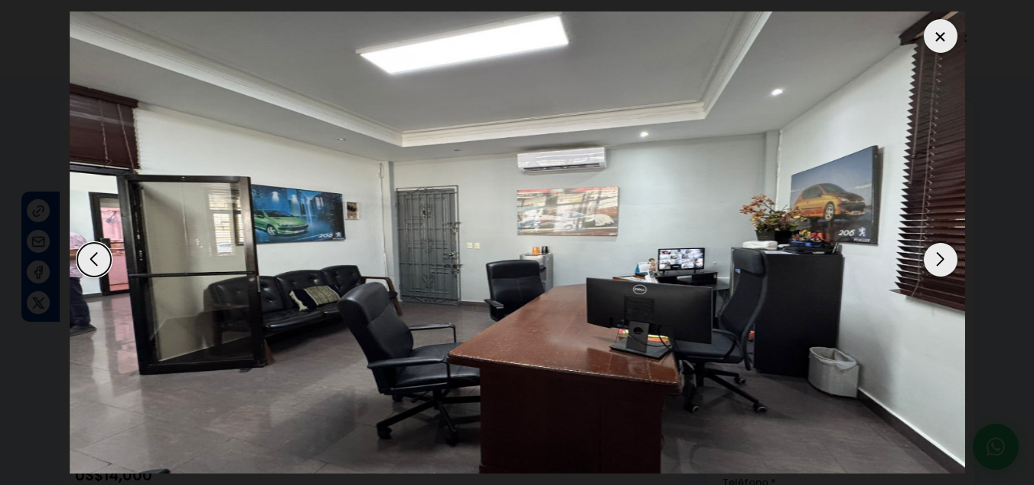
click at [942, 270] on div "Next slide" at bounding box center [941, 260] width 34 height 34
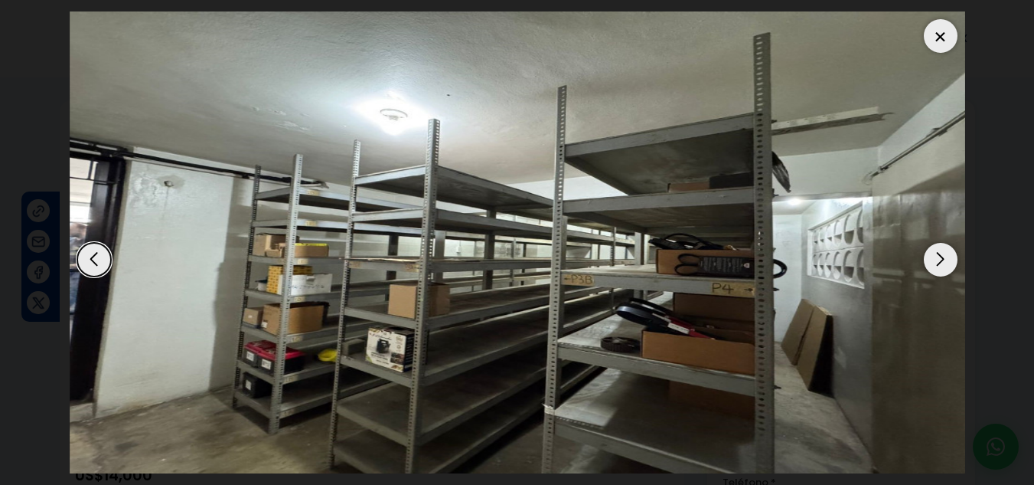
click at [942, 270] on div "Next slide" at bounding box center [941, 260] width 34 height 34
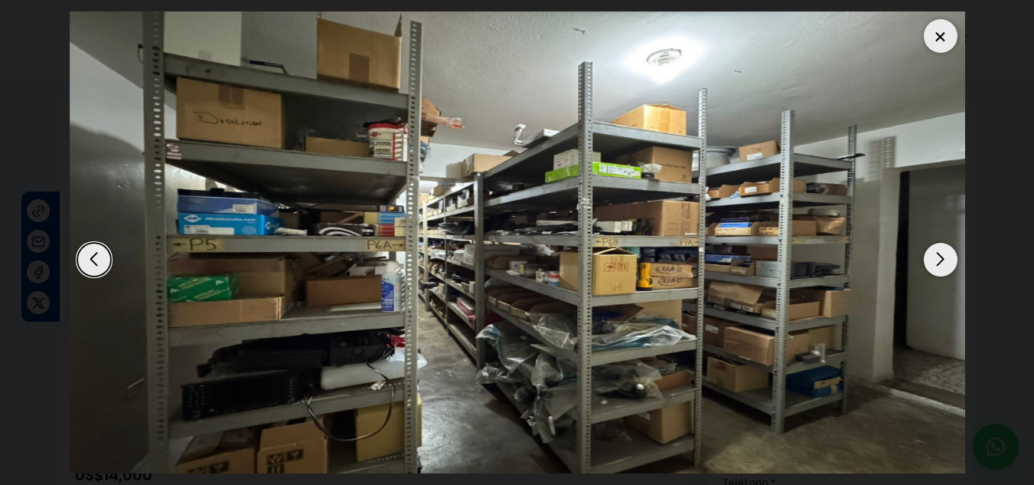
click at [942, 270] on div "Next slide" at bounding box center [941, 260] width 34 height 34
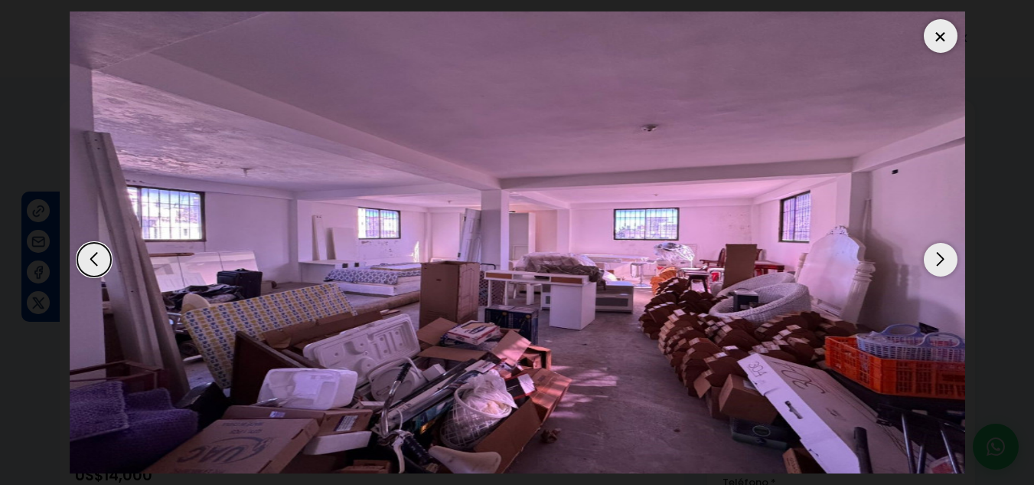
click at [945, 39] on div at bounding box center [941, 36] width 34 height 34
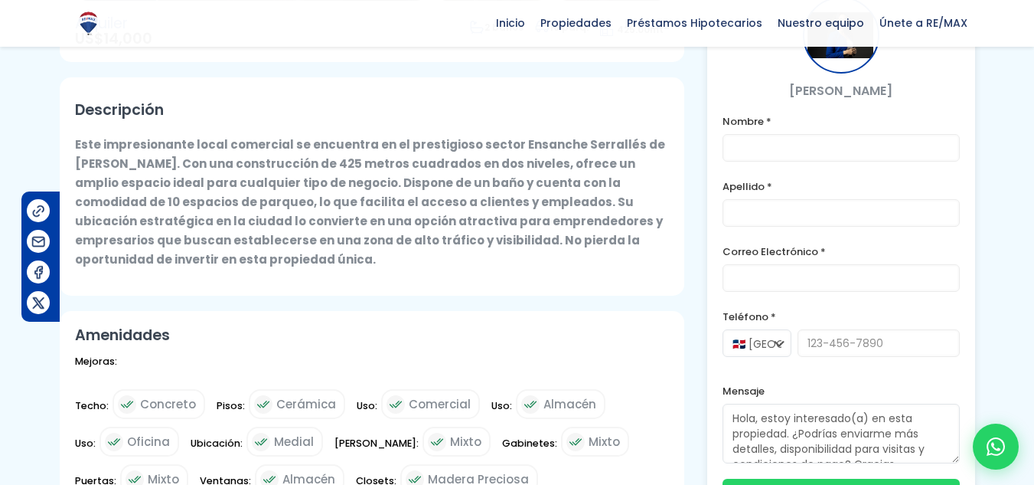
scroll to position [459, 0]
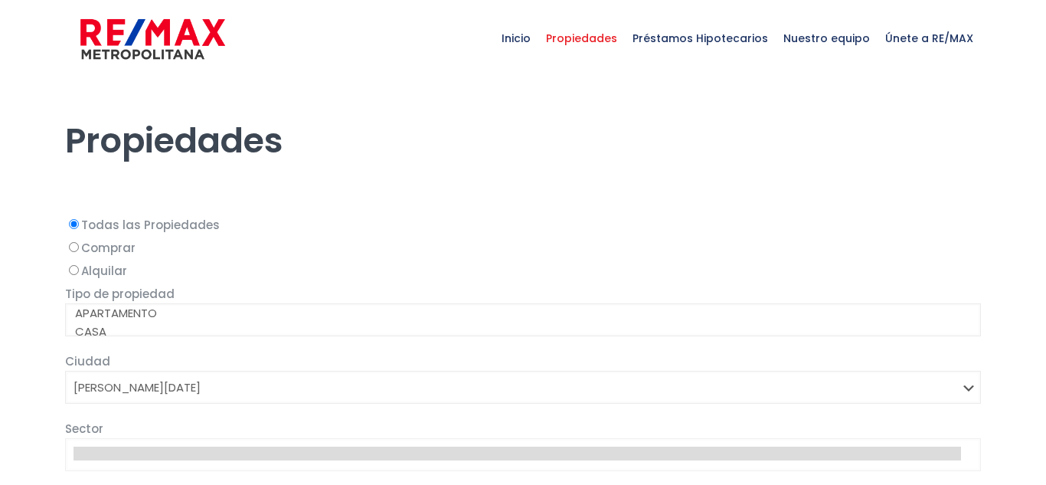
select select "1"
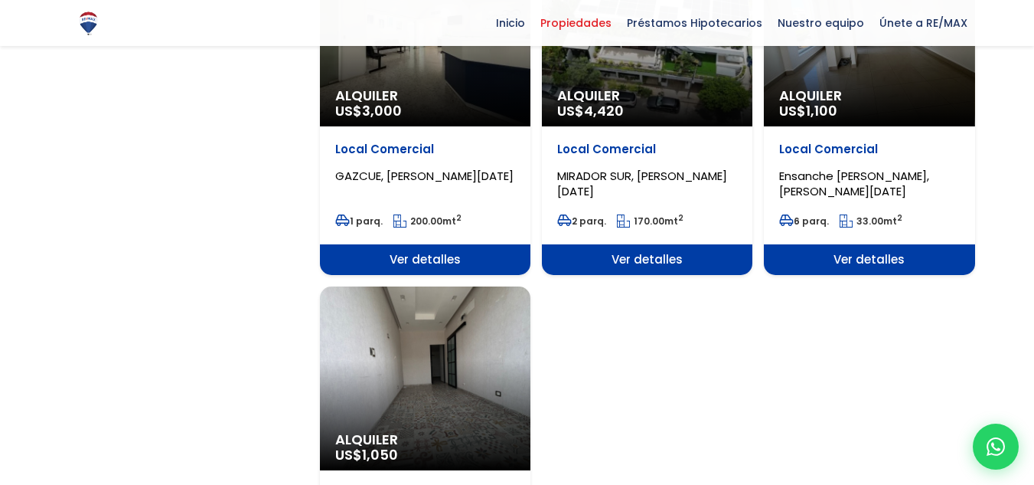
scroll to position [1761, 0]
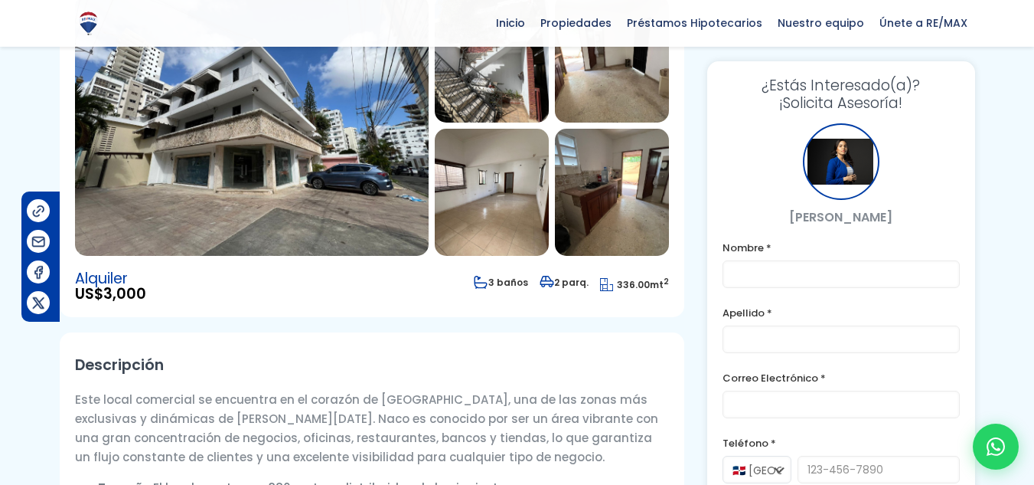
scroll to position [153, 0]
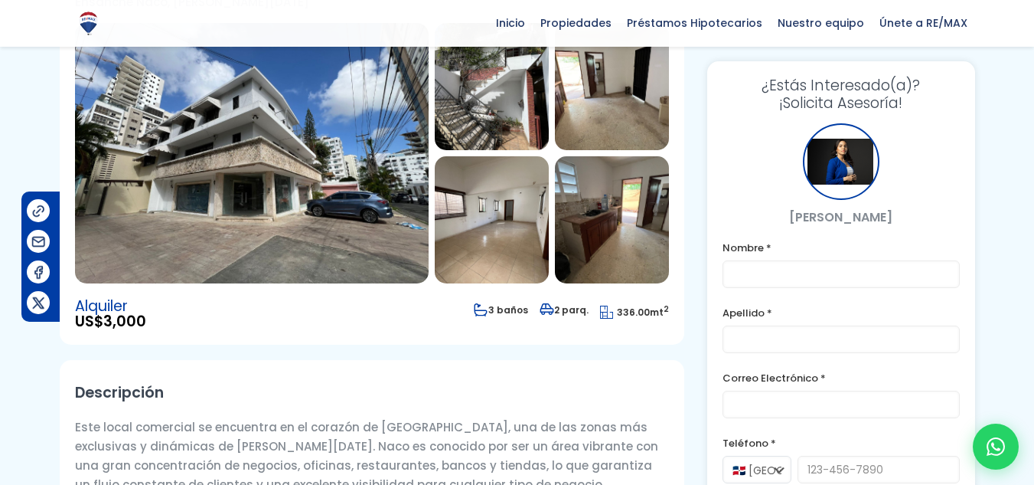
click at [361, 175] on img at bounding box center [252, 153] width 354 height 260
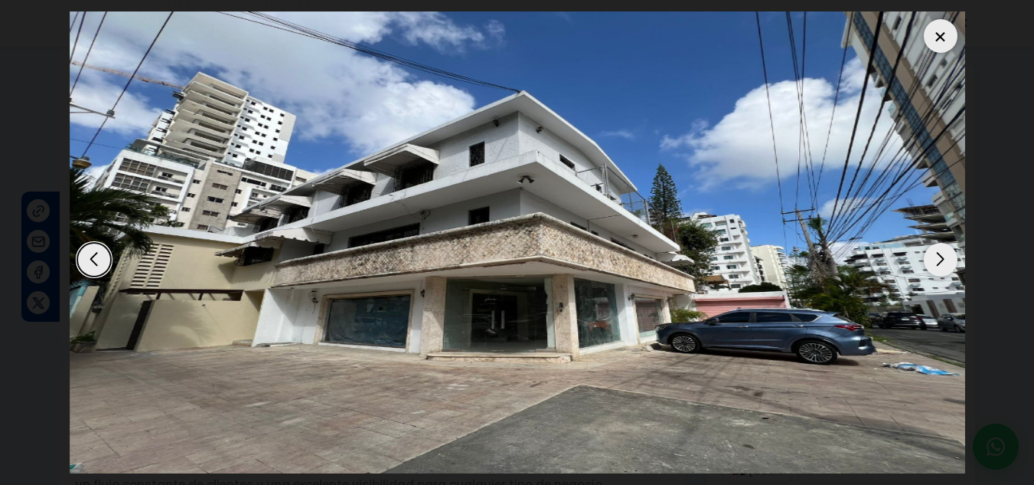
drag, startPoint x: 949, startPoint y: 257, endPoint x: 949, endPoint y: 270, distance: 13.0
click at [949, 258] on div "Next slide" at bounding box center [941, 260] width 34 height 34
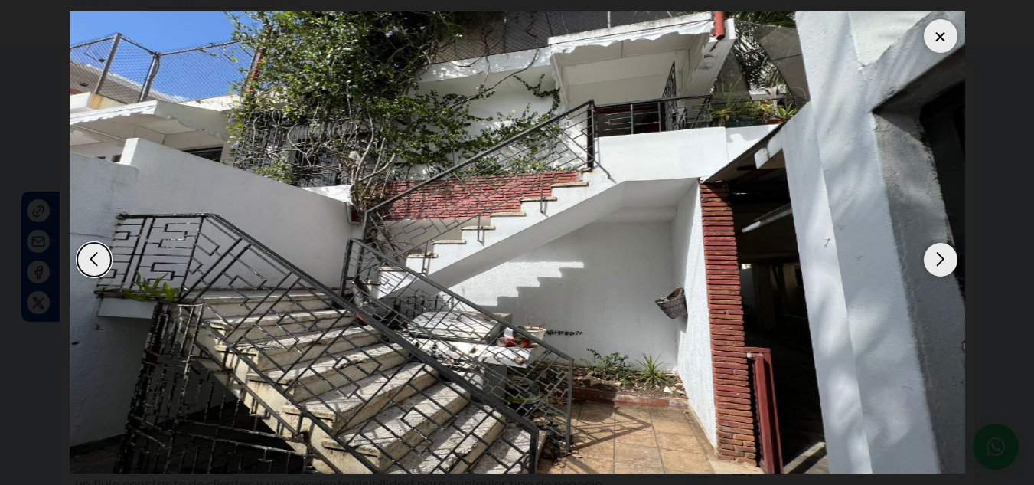
click at [950, 278] on img "2 / 5" at bounding box center [518, 242] width 896 height 462
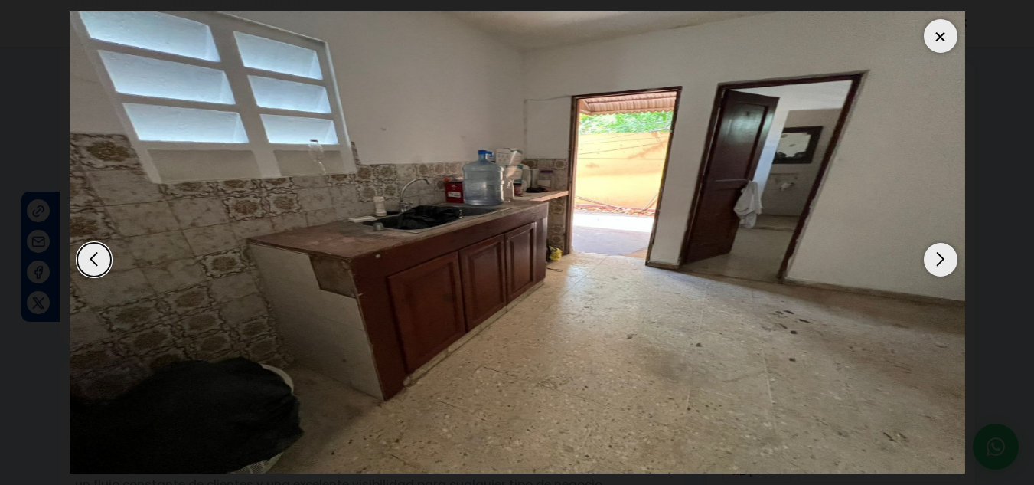
click at [950, 278] on img "5 / 5" at bounding box center [518, 242] width 896 height 462
click at [950, 256] on div "Next slide" at bounding box center [941, 260] width 34 height 34
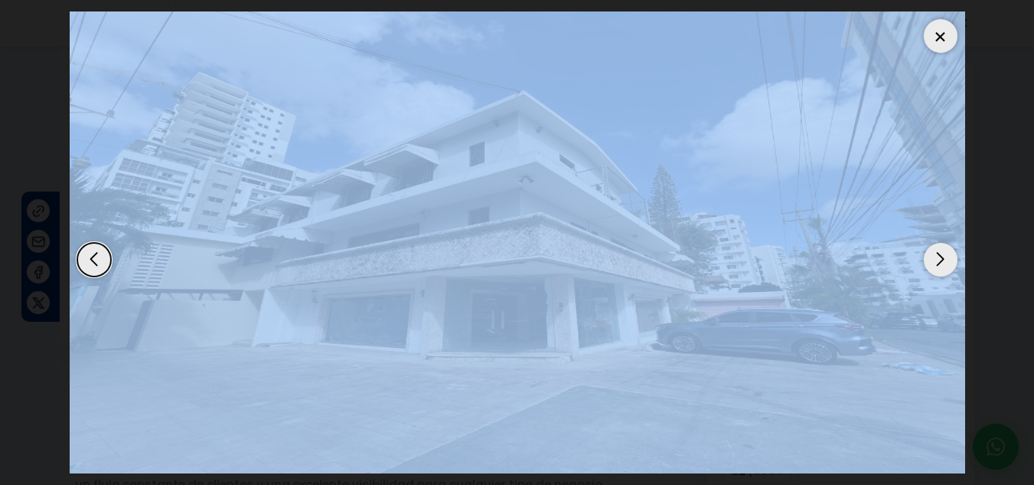
click at [950, 256] on div "Next slide" at bounding box center [941, 260] width 34 height 34
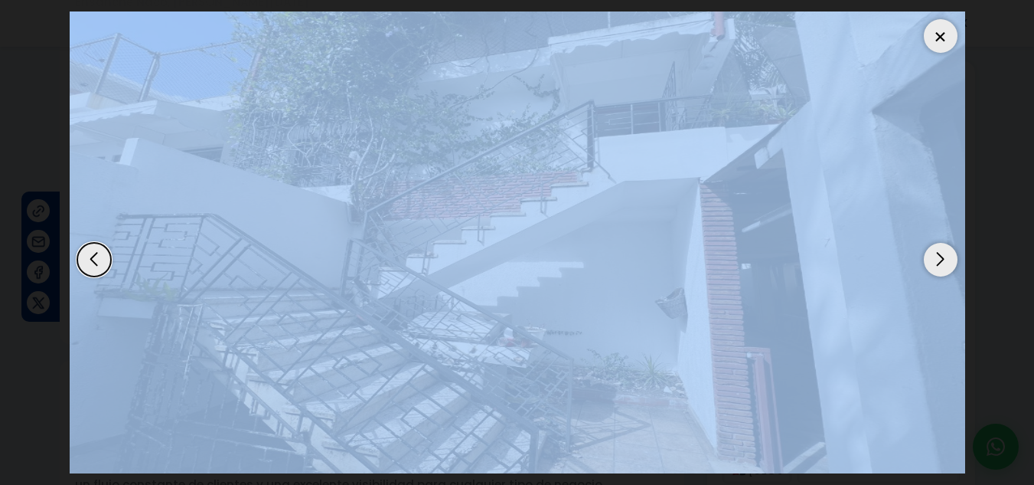
click at [856, 214] on img "2 / 5" at bounding box center [518, 242] width 896 height 462
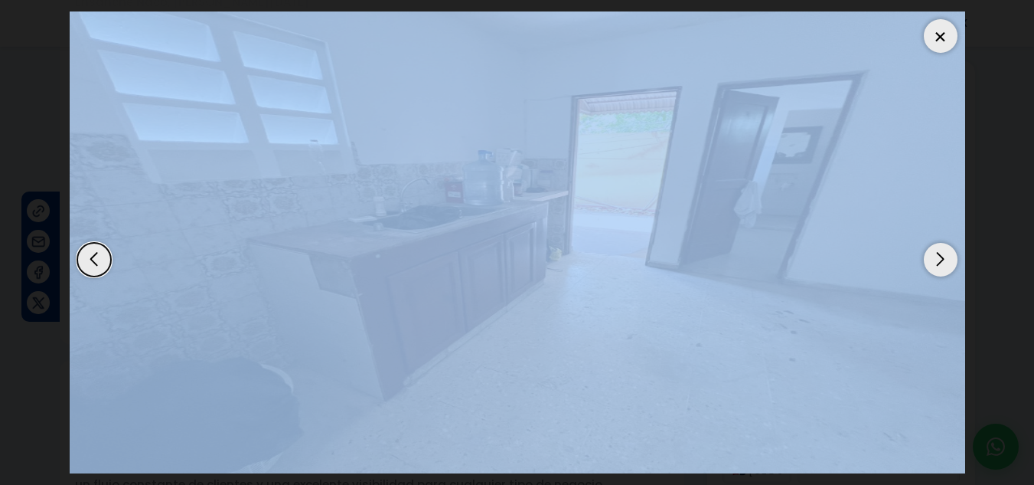
click at [933, 52] on img "5 / 5" at bounding box center [518, 242] width 896 height 462
click at [951, 36] on div at bounding box center [941, 36] width 34 height 34
